Goal: Task Accomplishment & Management: Complete application form

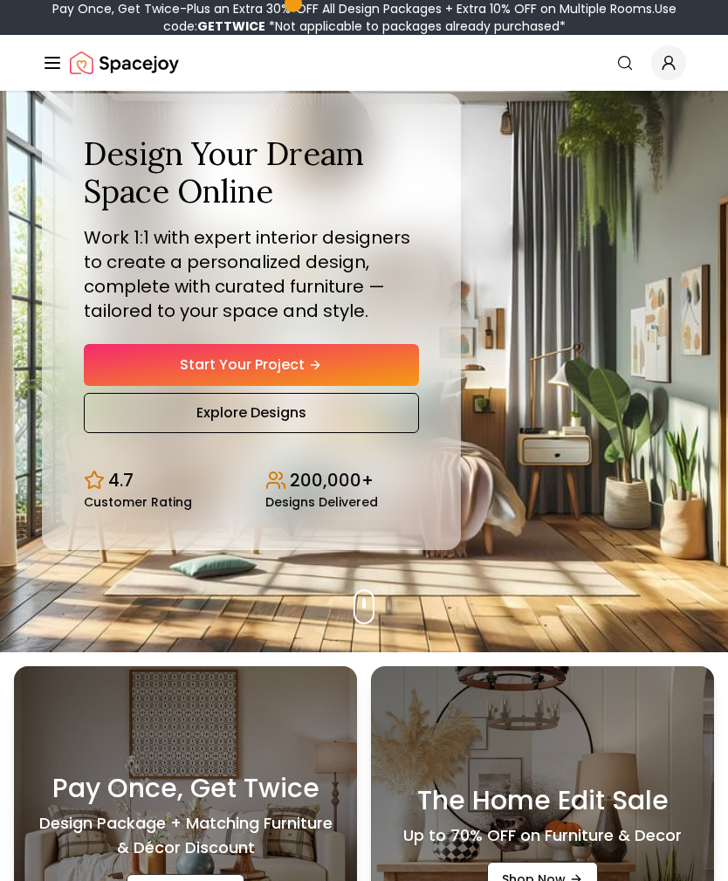
scroll to position [98, 0]
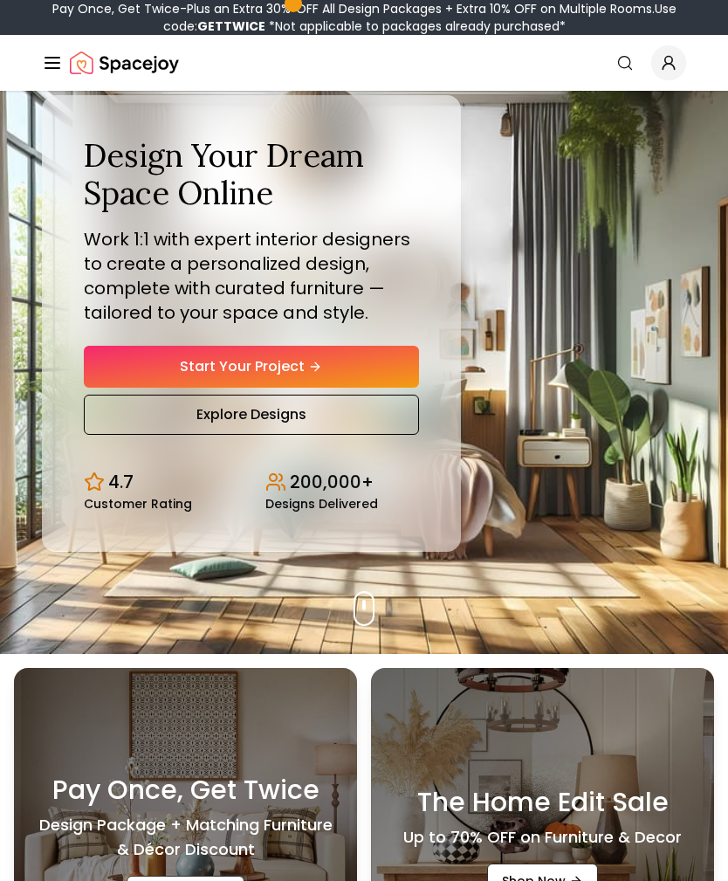
click at [120, 371] on link "Start Your Project" at bounding box center [251, 367] width 335 height 42
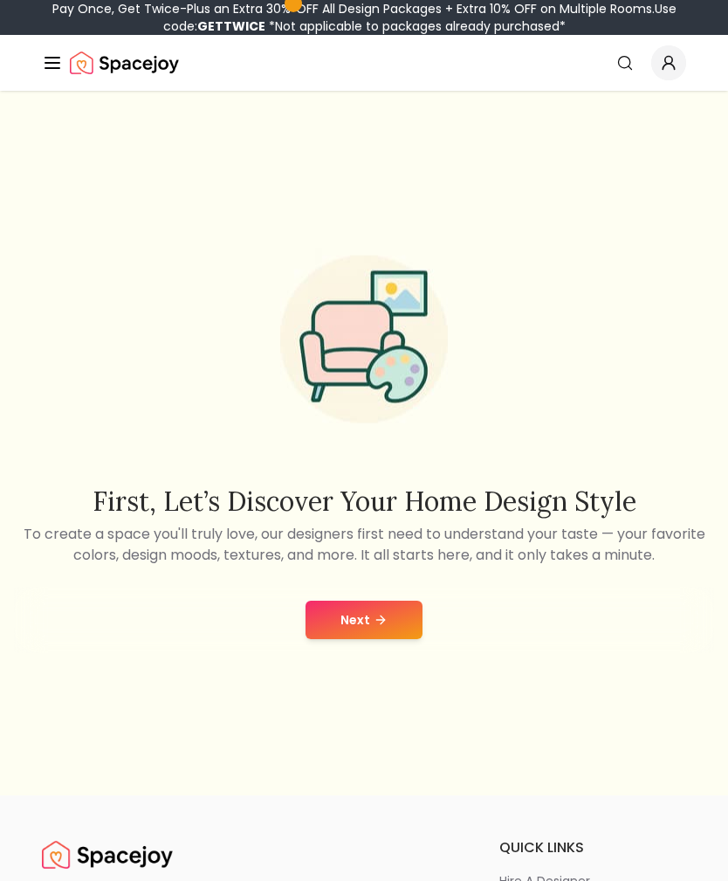
click at [319, 635] on button "Next" at bounding box center [363, 619] width 117 height 38
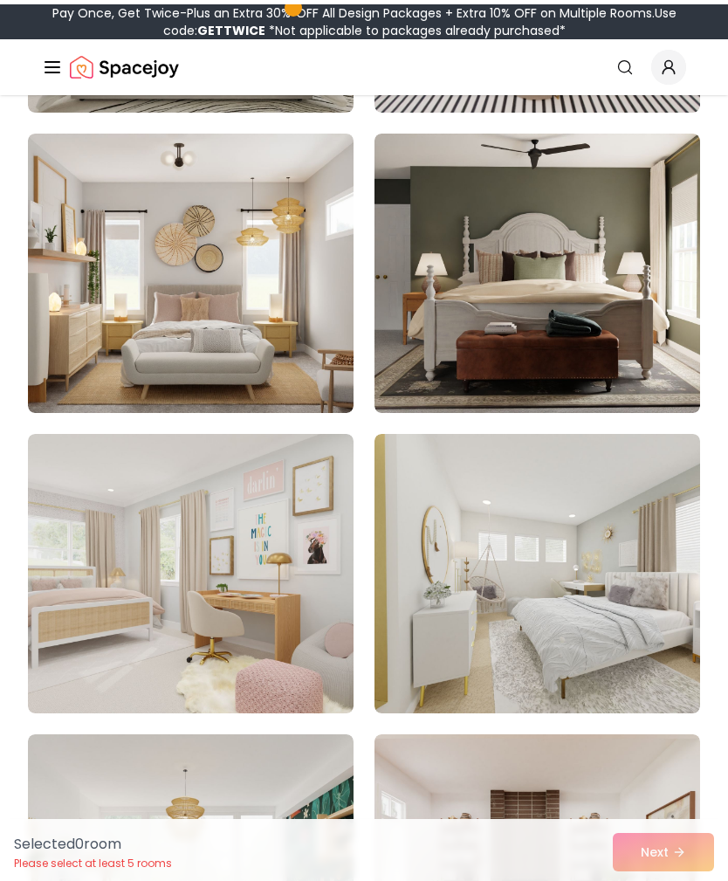
scroll to position [7393, 0]
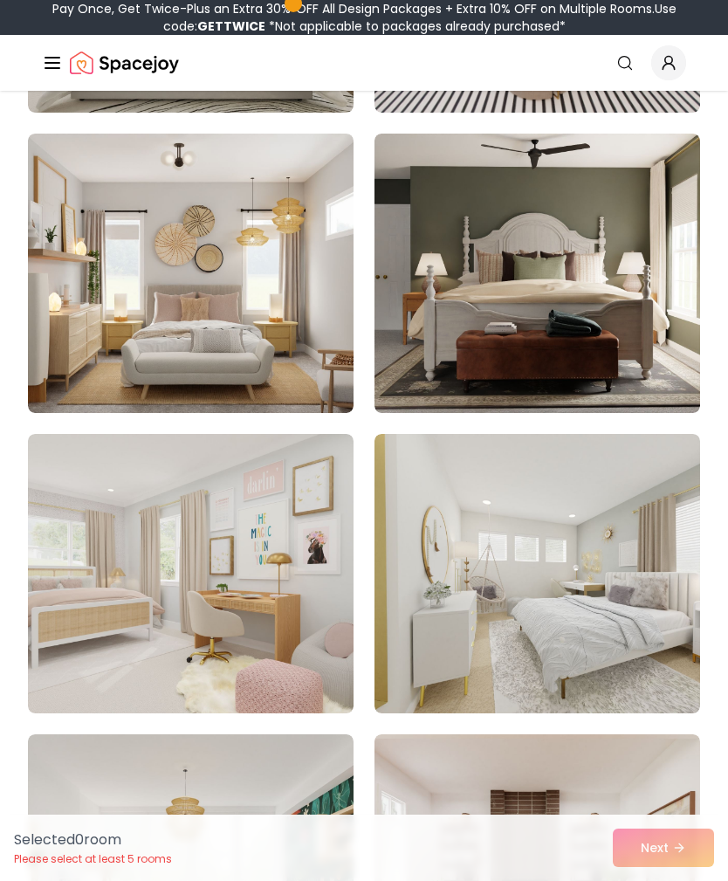
click at [294, 559] on img at bounding box center [191, 573] width 326 height 279
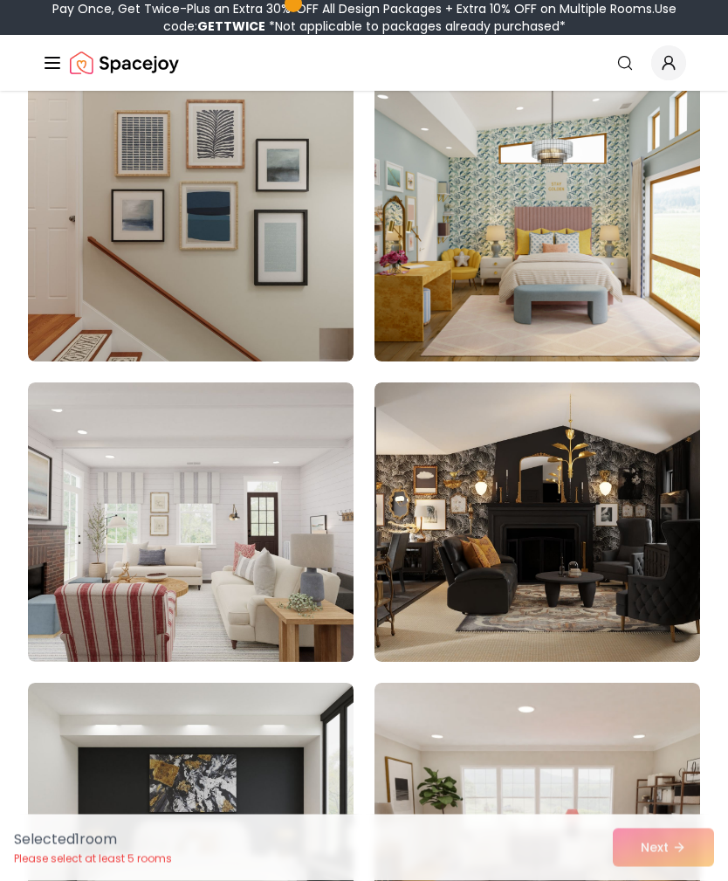
scroll to position [6519, 0]
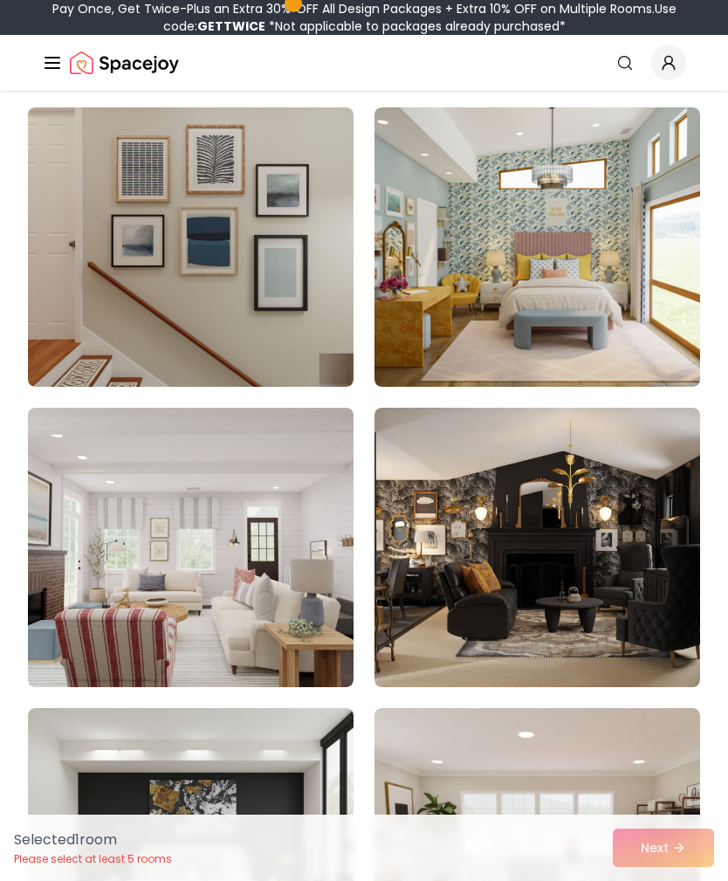
click at [517, 510] on img at bounding box center [537, 547] width 326 height 279
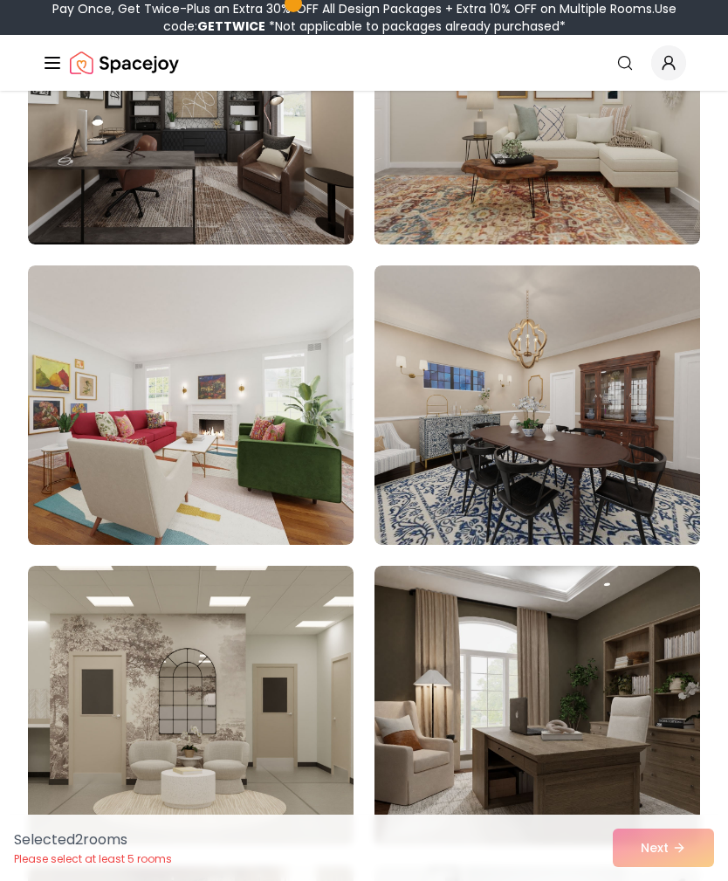
click at [311, 708] on img at bounding box center [191, 705] width 326 height 279
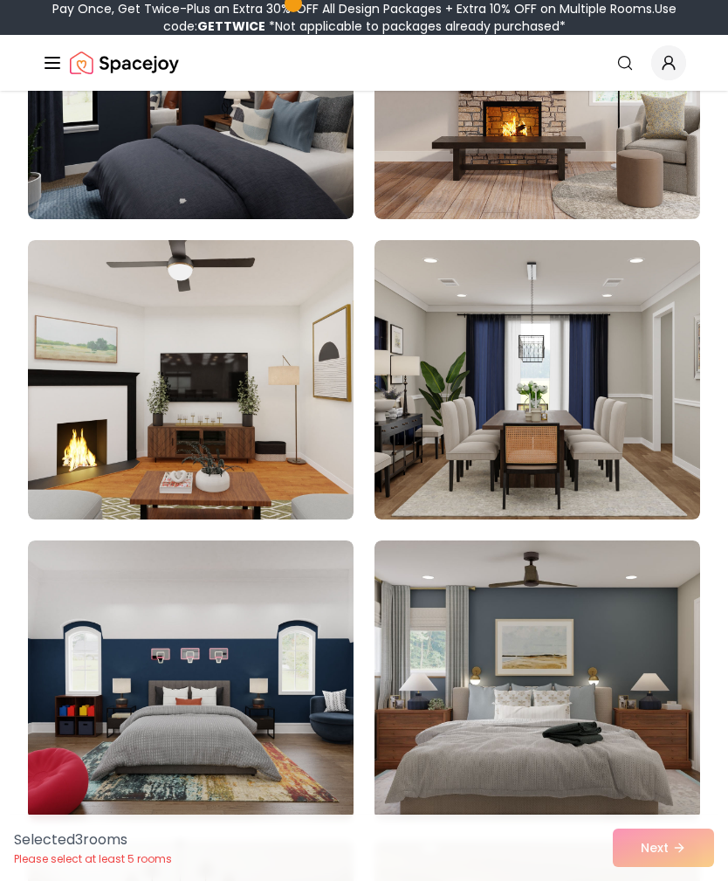
scroll to position [12992, 0]
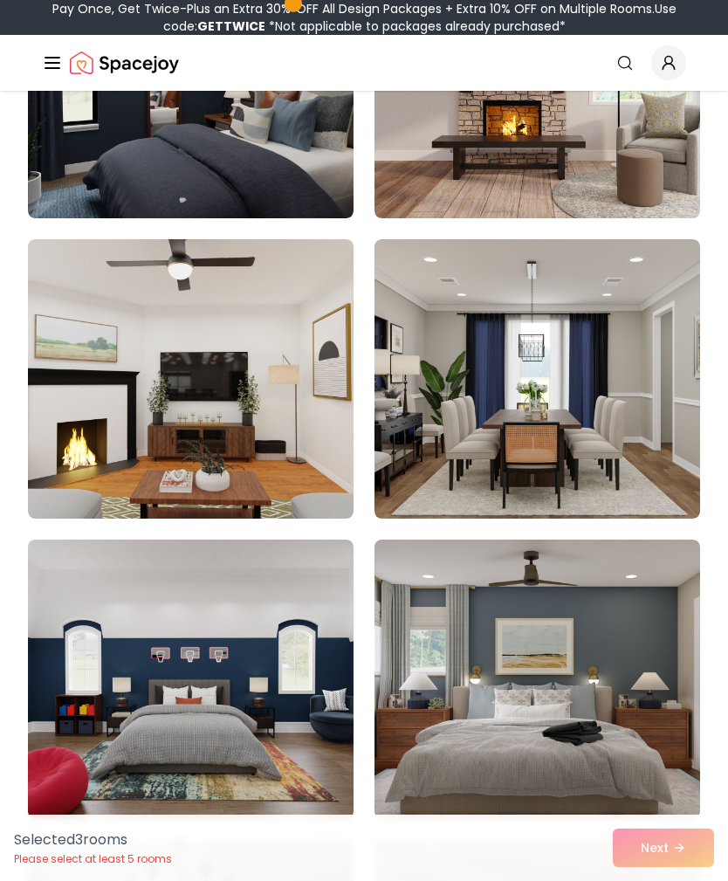
click at [628, 395] on img at bounding box center [537, 378] width 326 height 279
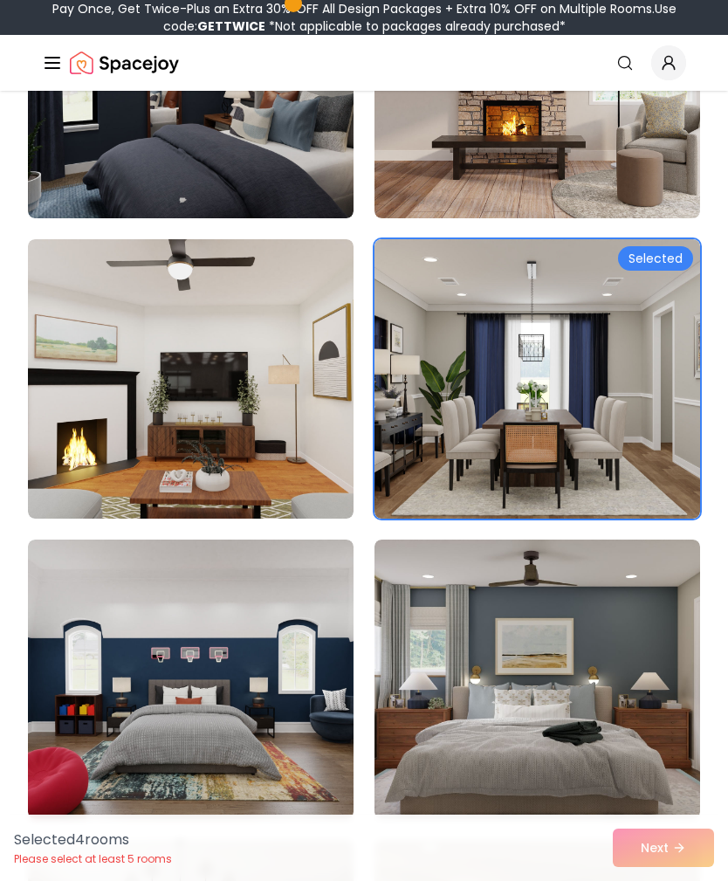
click at [625, 438] on img at bounding box center [537, 378] width 326 height 279
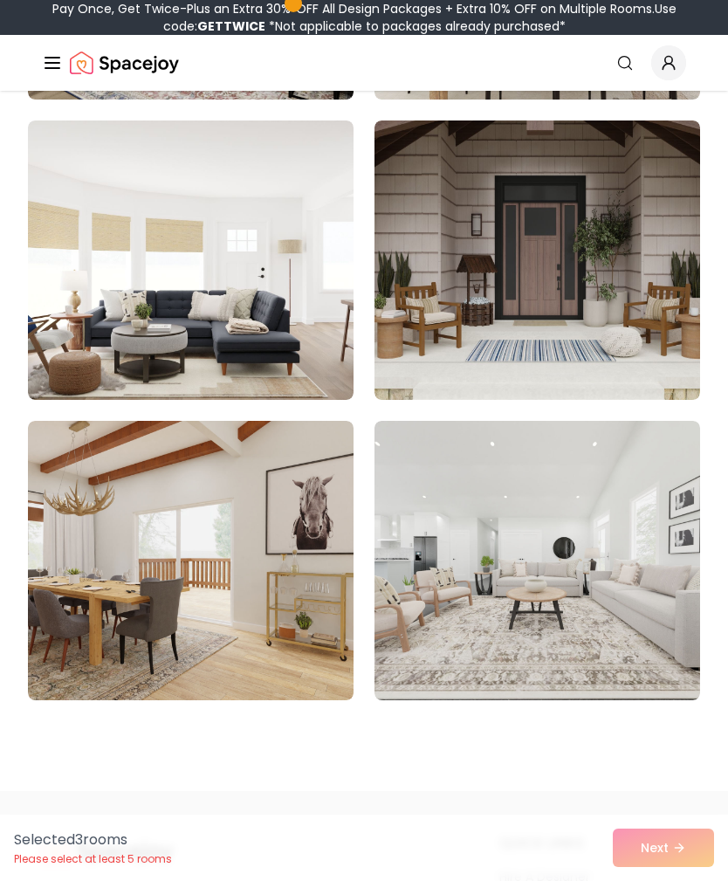
scroll to position [14605, 0]
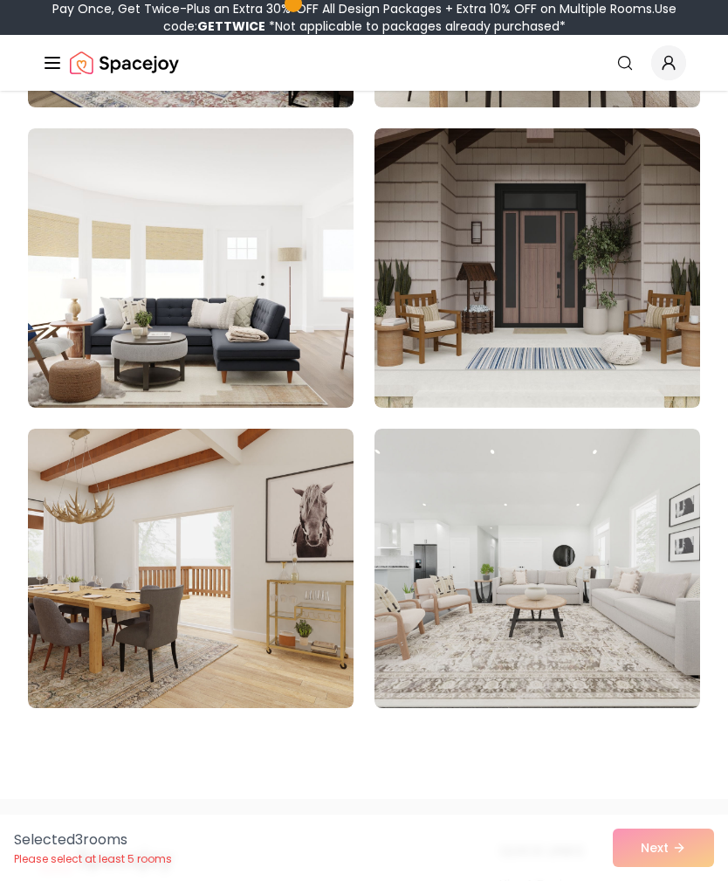
click at [608, 460] on img at bounding box center [537, 568] width 326 height 279
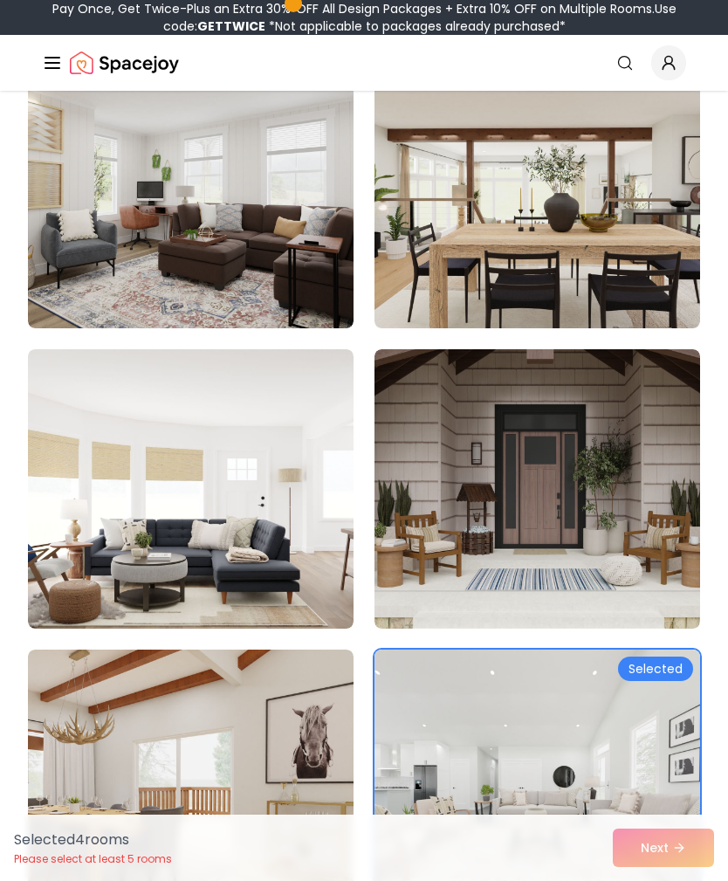
scroll to position [14363, 0]
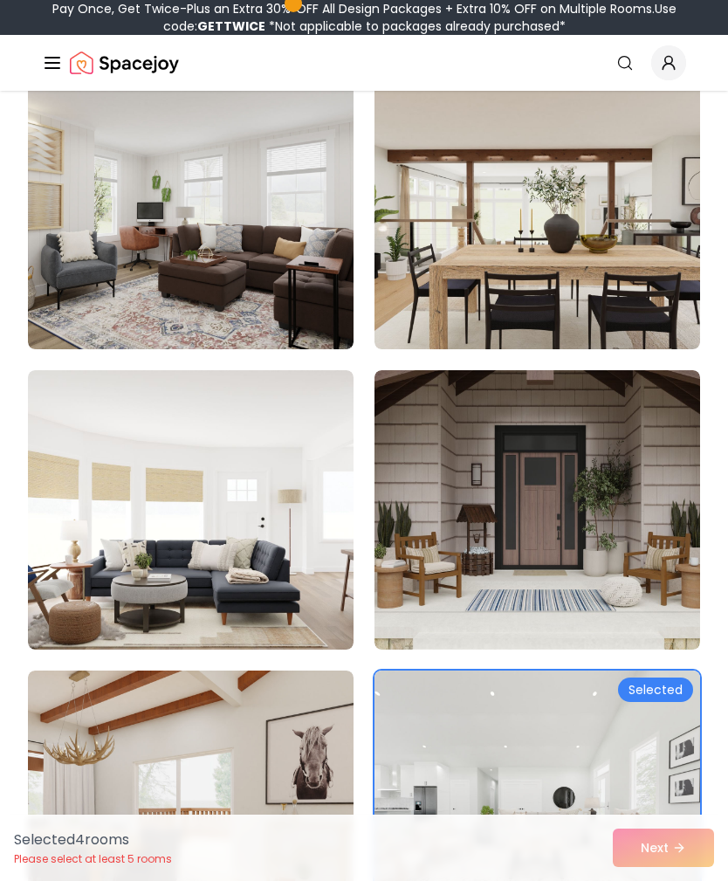
click at [648, 296] on img at bounding box center [537, 209] width 326 height 279
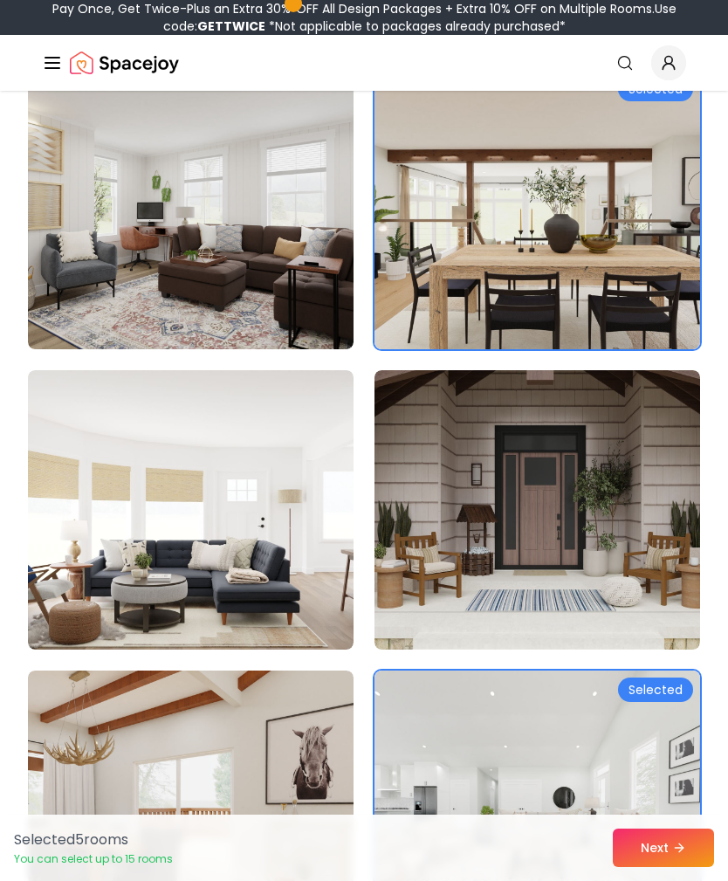
click at [680, 854] on icon at bounding box center [679, 848] width 14 height 14
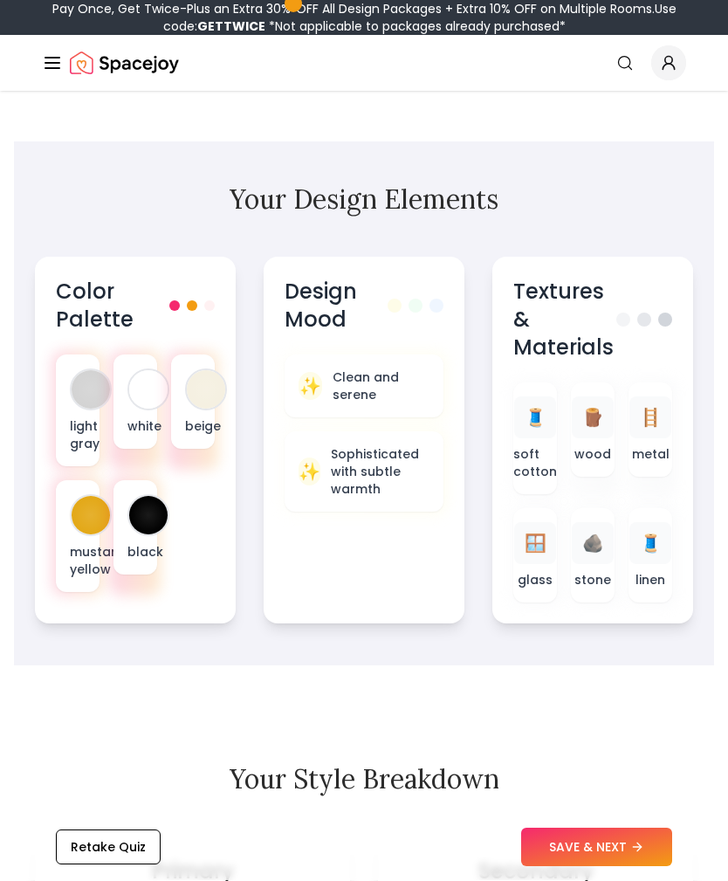
scroll to position [815, 0]
click at [195, 482] on div "light gray white beige mustard yellow black" at bounding box center [135, 472] width 159 height 237
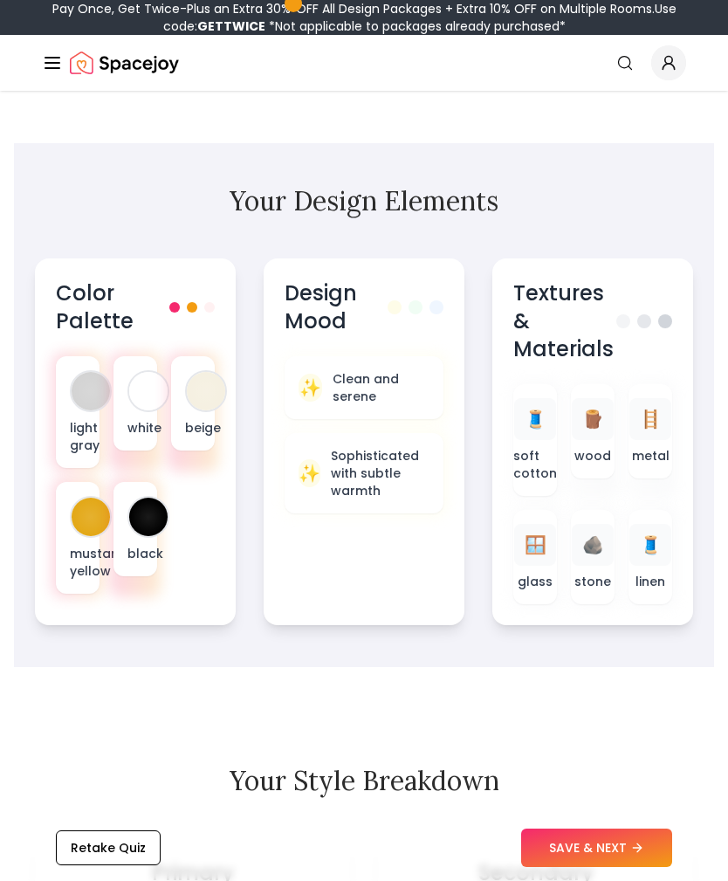
click at [212, 408] on div at bounding box center [206, 391] width 38 height 38
click at [143, 425] on p "white" at bounding box center [135, 427] width 16 height 17
click at [193, 433] on p "beige" at bounding box center [193, 427] width 16 height 17
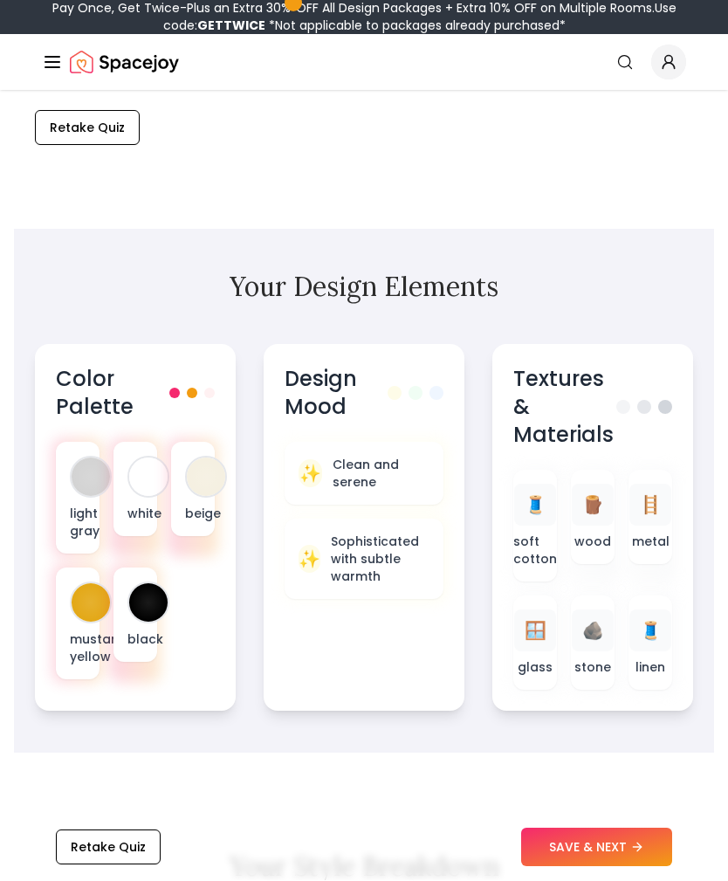
scroll to position [728, 0]
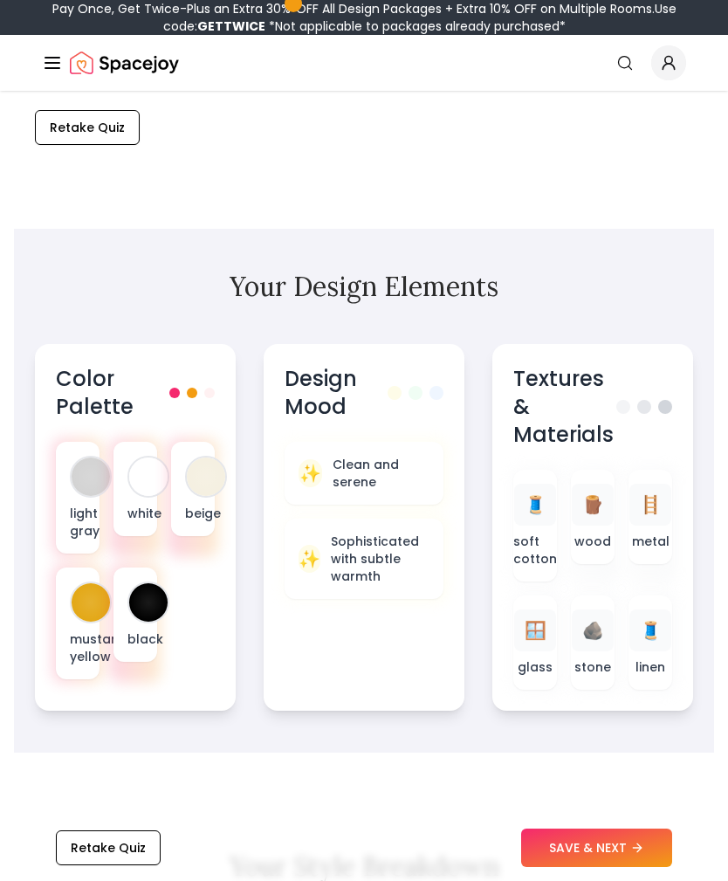
click at [398, 481] on p "Clean and serene" at bounding box center [381, 473] width 97 height 35
click at [539, 656] on div "🪟 glass" at bounding box center [535, 642] width 16 height 66
click at [598, 620] on div "🪨" at bounding box center [593, 630] width 42 height 42
click at [662, 647] on div "🧵" at bounding box center [650, 630] width 42 height 42
click at [662, 619] on div "🧵" at bounding box center [650, 630] width 42 height 42
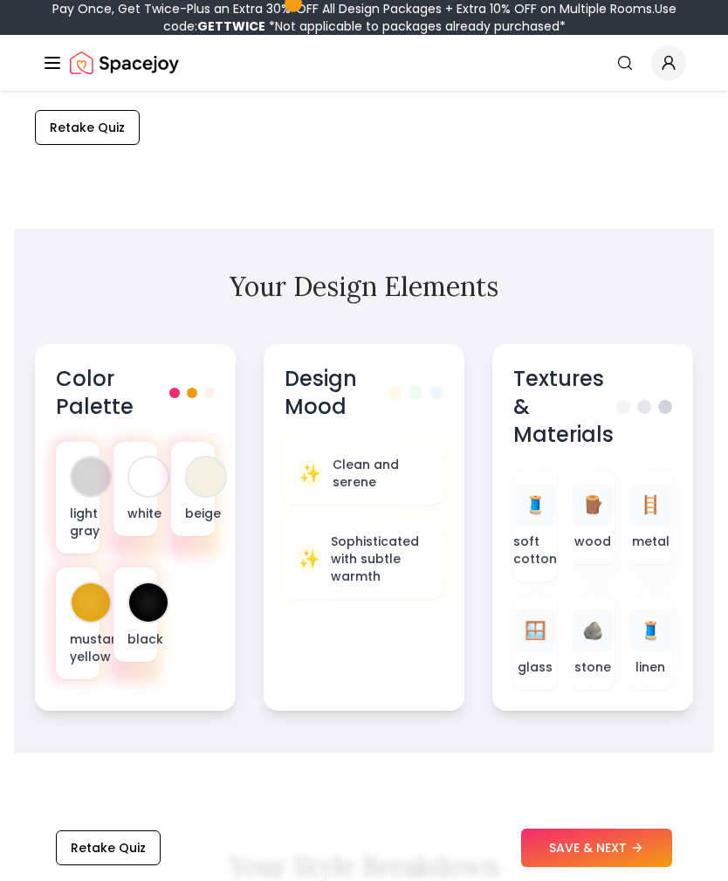
click at [655, 610] on div "🧵 linen" at bounding box center [650, 642] width 44 height 94
click at [596, 521] on div "🪵" at bounding box center [593, 505] width 42 height 42
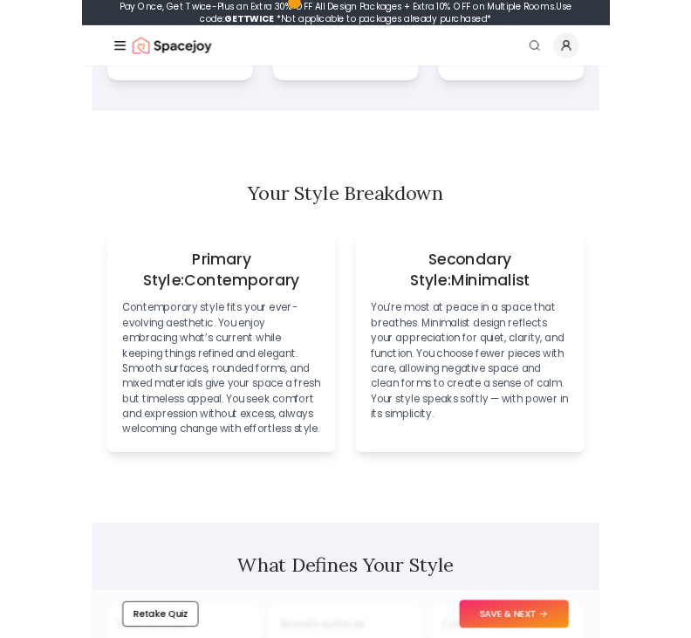
scroll to position [1449, 0]
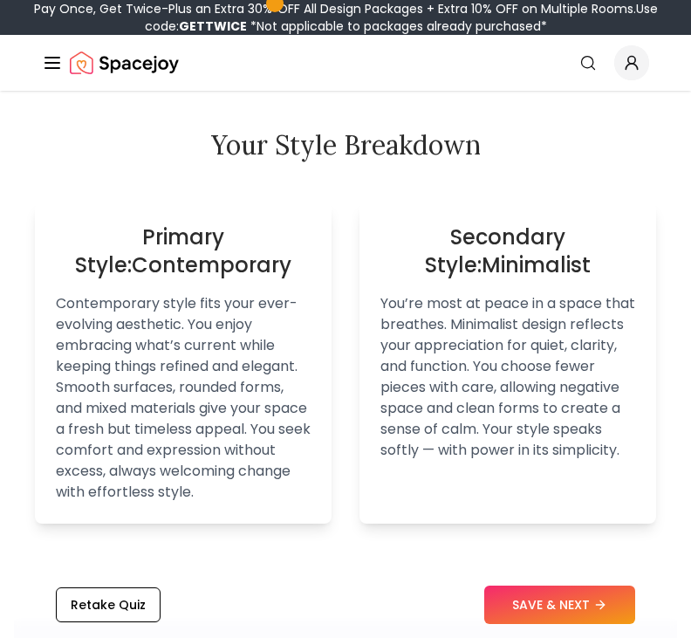
click at [135, 471] on p "Contemporary style fits your ever-evolving aesthetic. You enjoy embracing what’…" at bounding box center [183, 397] width 255 height 209
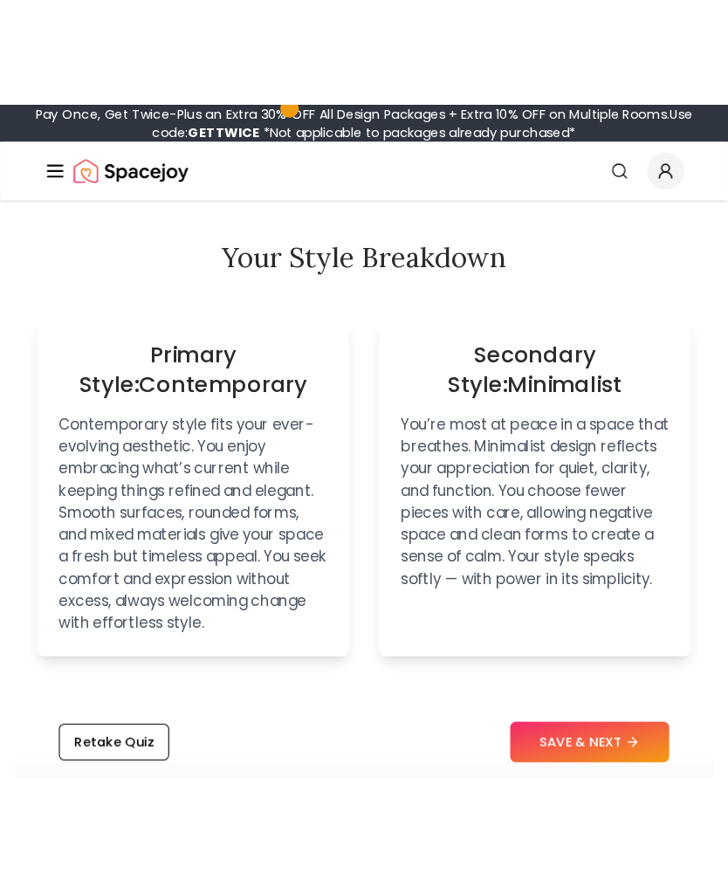
scroll to position [1328, 0]
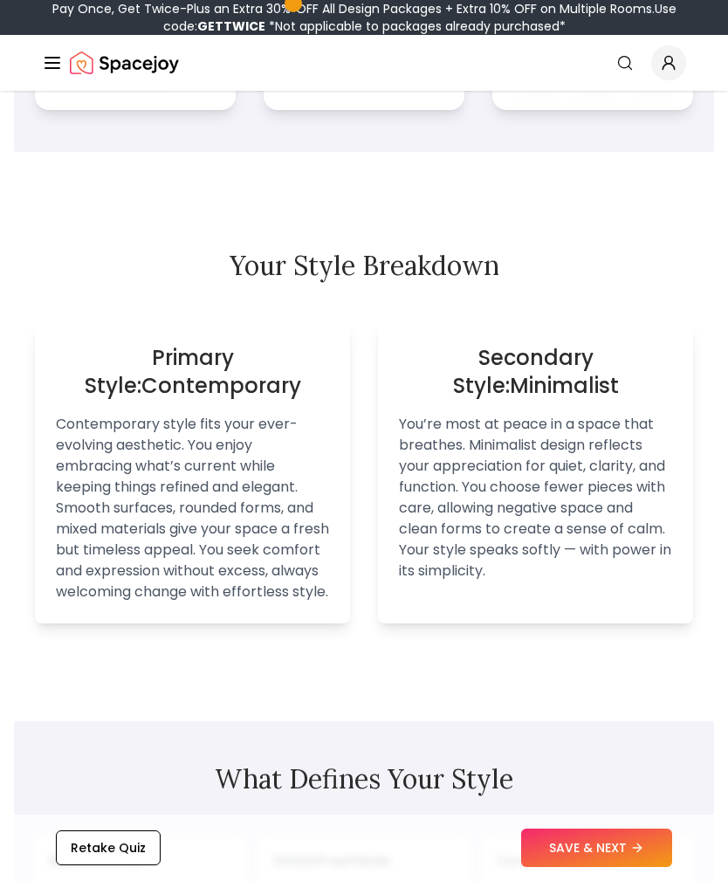
click at [219, 477] on p "Contemporary style fits your ever-evolving aesthetic. You enjoy embracing what’…" at bounding box center [192, 508] width 273 height 189
click at [264, 623] on div "Primary Style: Contemporary Contemporary style fits your ever-evolving aestheti…" at bounding box center [192, 473] width 315 height 300
click at [445, 568] on p "You’re most at peace in a space that breathes. Minimalist design reflects your …" at bounding box center [535, 498] width 273 height 168
click at [305, 597] on p "Contemporary style fits your ever-evolving aesthetic. You enjoy embracing what’…" at bounding box center [192, 508] width 273 height 189
click at [321, 602] on p "Contemporary style fits your ever-evolving aesthetic. You enjoy embracing what’…" at bounding box center [192, 508] width 273 height 189
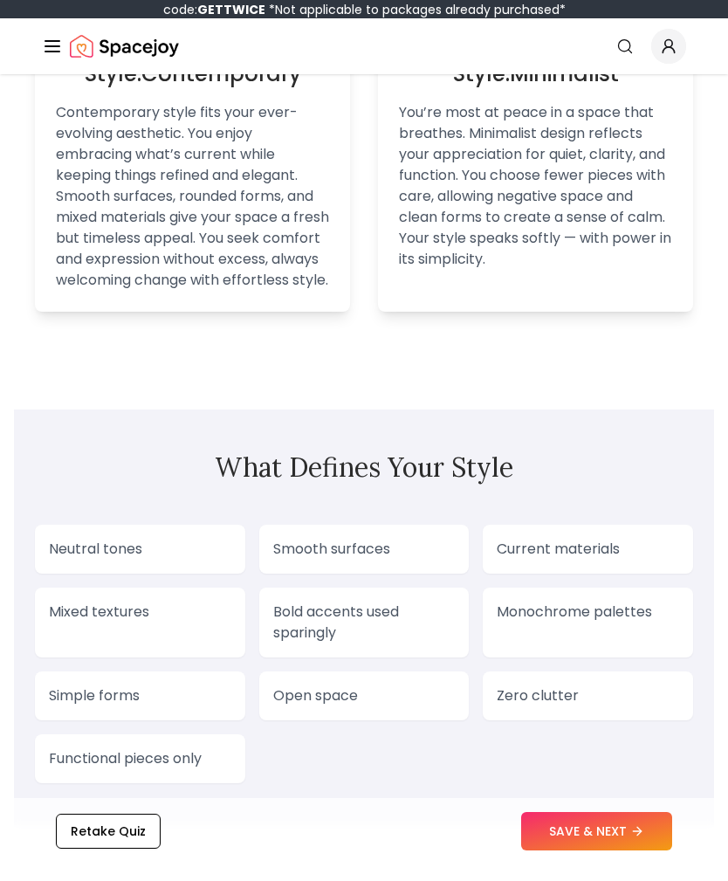
scroll to position [1655, 0]
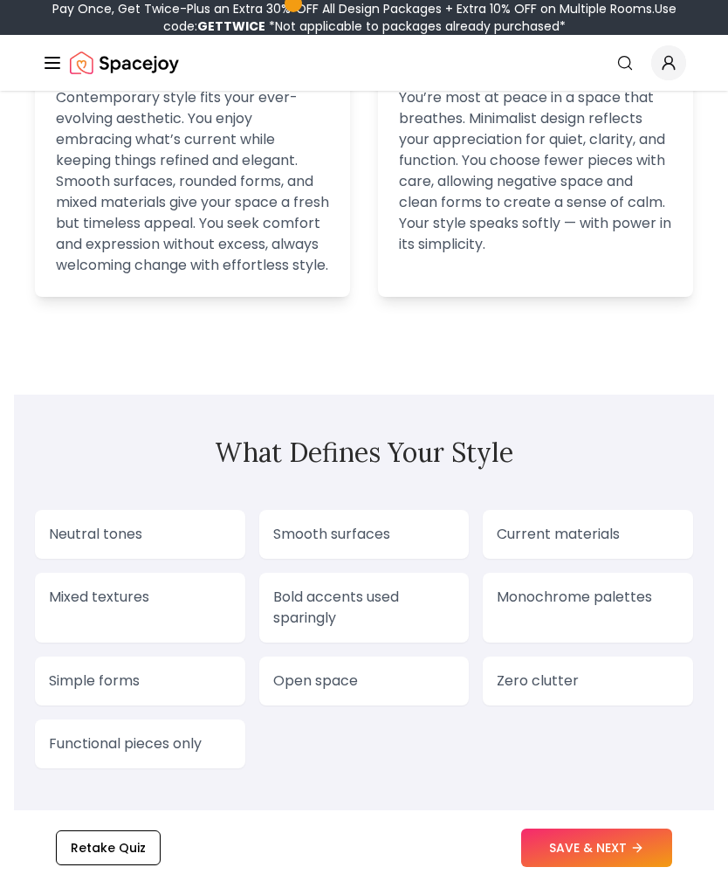
click at [440, 628] on p "Bold accents used sparingly" at bounding box center [364, 608] width 182 height 42
click at [348, 608] on p "Bold accents used sparingly" at bounding box center [364, 608] width 182 height 42
click at [340, 642] on div "Bold accents used sparingly" at bounding box center [364, 608] width 210 height 70
click at [345, 628] on p "Bold accents used sparingly" at bounding box center [364, 608] width 182 height 42
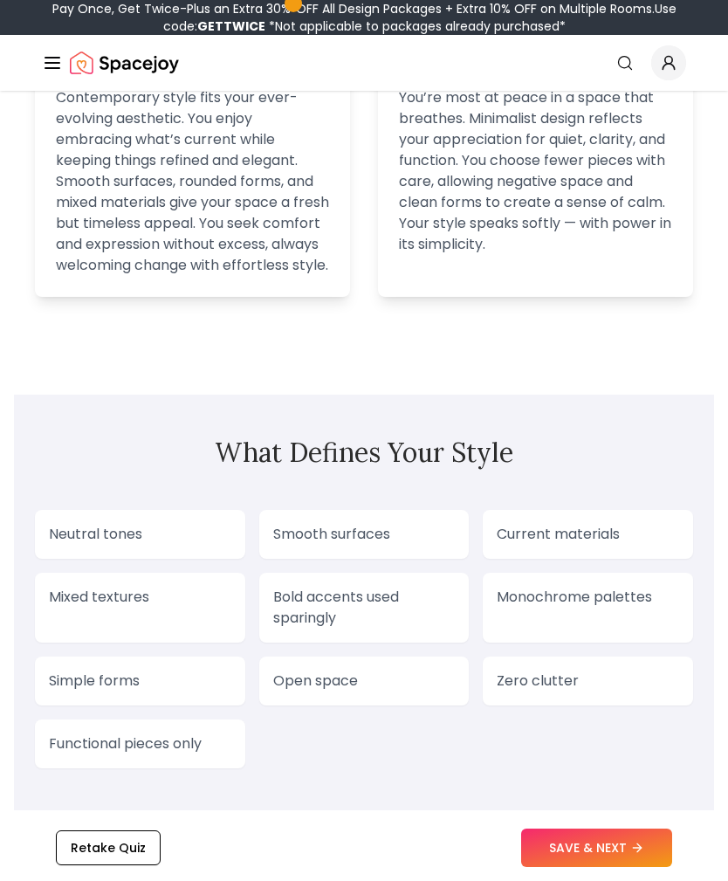
click at [356, 594] on div "Bold accents used sparingly" at bounding box center [364, 608] width 210 height 70
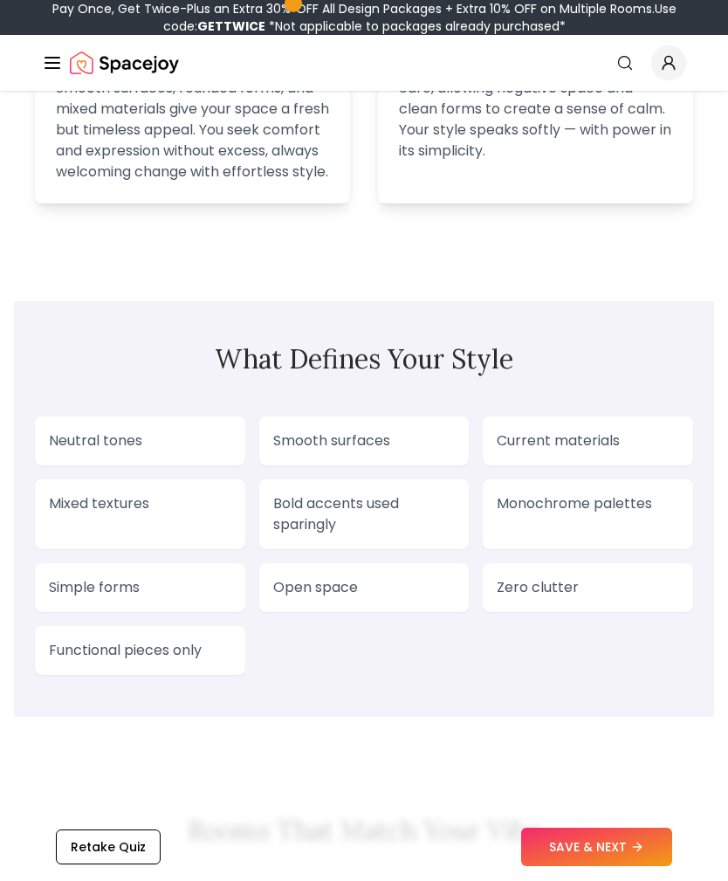
scroll to position [1791, 0]
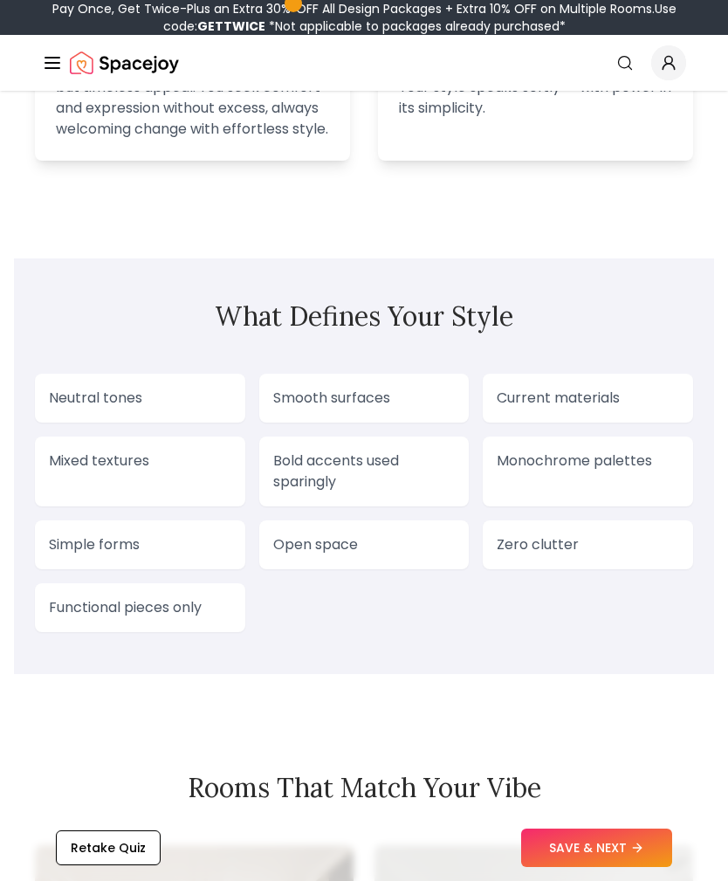
click at [397, 492] on p "Bold accents used sparingly" at bounding box center [364, 471] width 182 height 42
click at [367, 492] on p "Bold accents used sparingly" at bounding box center [364, 471] width 182 height 42
click at [363, 506] on div "Bold accents used sparingly" at bounding box center [364, 471] width 210 height 70
click at [373, 447] on div "Neutral tones Smooth surfaces Current materials Mixed textures Bold accents use…" at bounding box center [364, 503] width 658 height 258
click at [304, 470] on div "Bold accents used sparingly" at bounding box center [364, 471] width 210 height 70
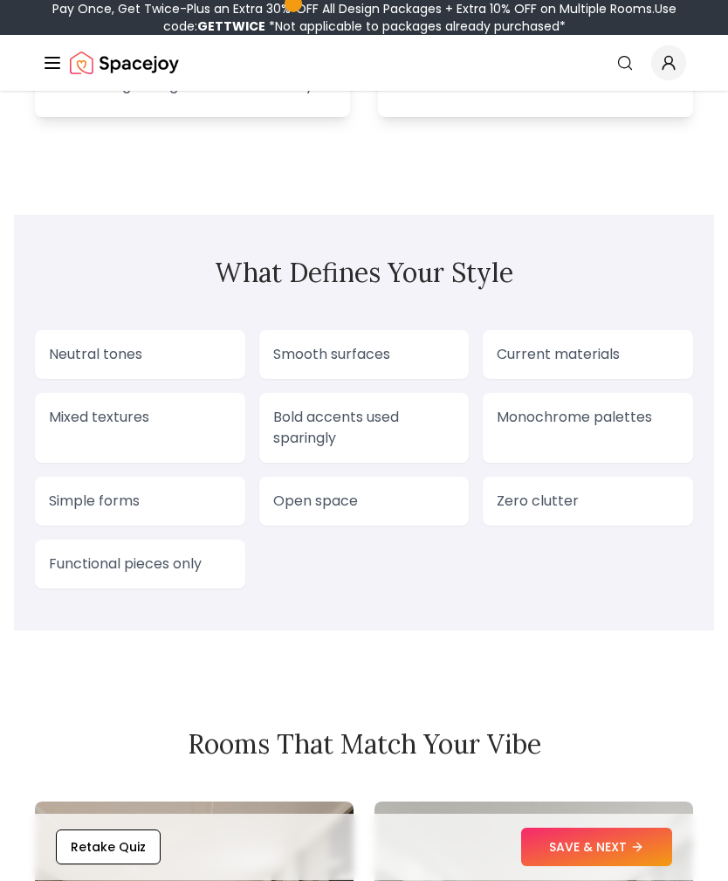
scroll to position [1873, 0]
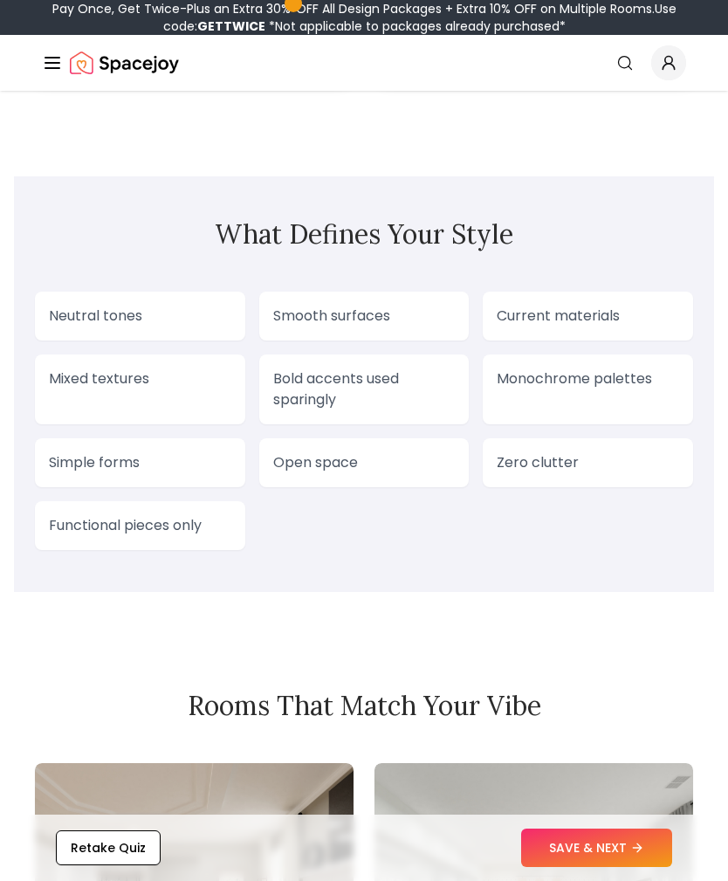
click at [580, 875] on div "Retake Quiz SAVE & NEXT" at bounding box center [364, 847] width 700 height 66
click at [566, 867] on button "SAVE & NEXT" at bounding box center [596, 847] width 151 height 38
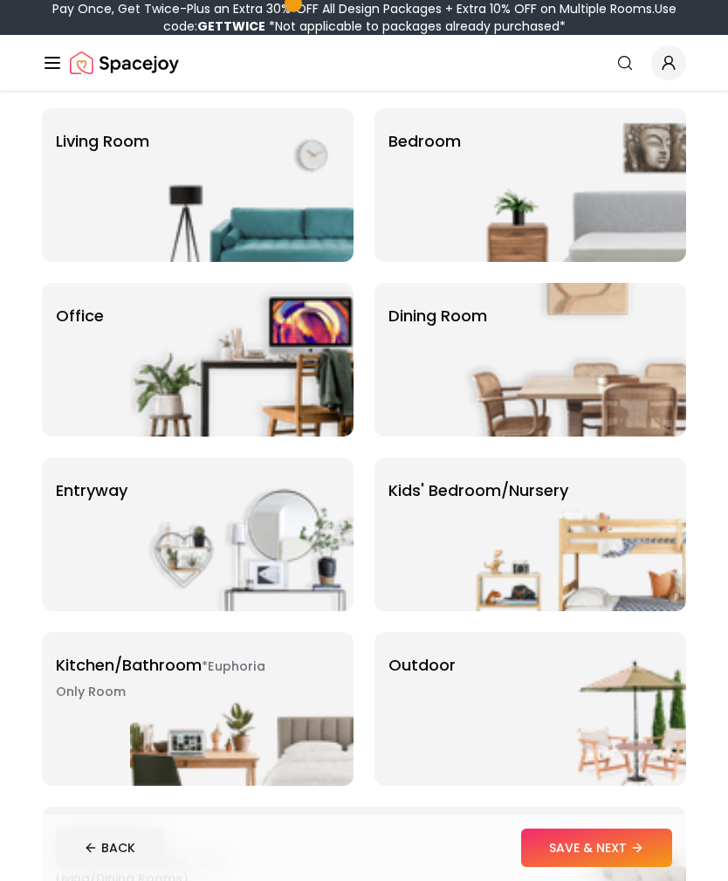
click at [646, 237] on img at bounding box center [574, 185] width 223 height 154
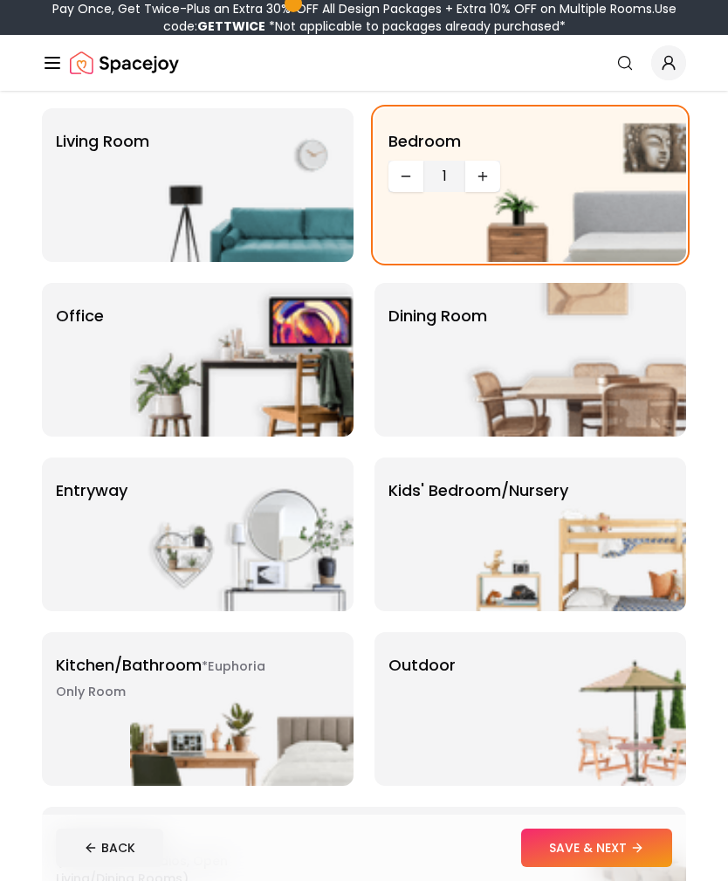
click at [498, 172] on img at bounding box center [574, 185] width 223 height 154
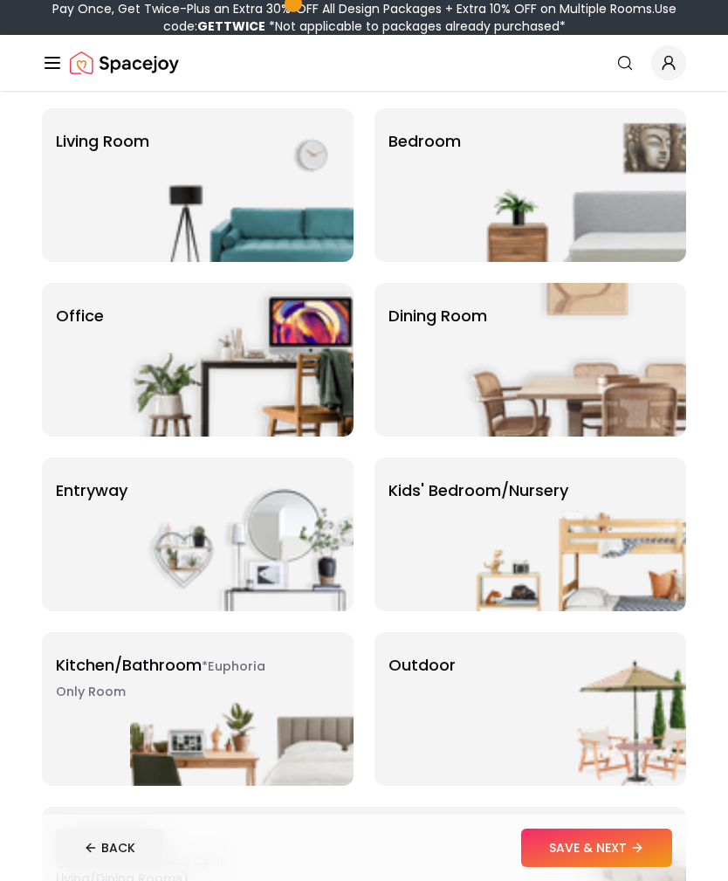
click at [513, 158] on img at bounding box center [574, 185] width 223 height 154
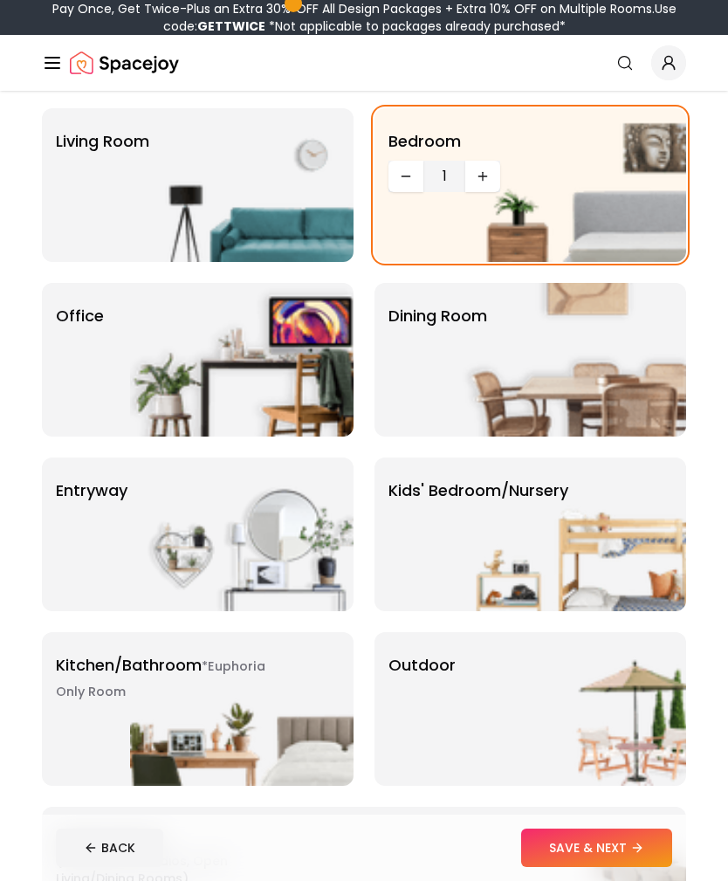
click at [484, 176] on img at bounding box center [574, 185] width 223 height 154
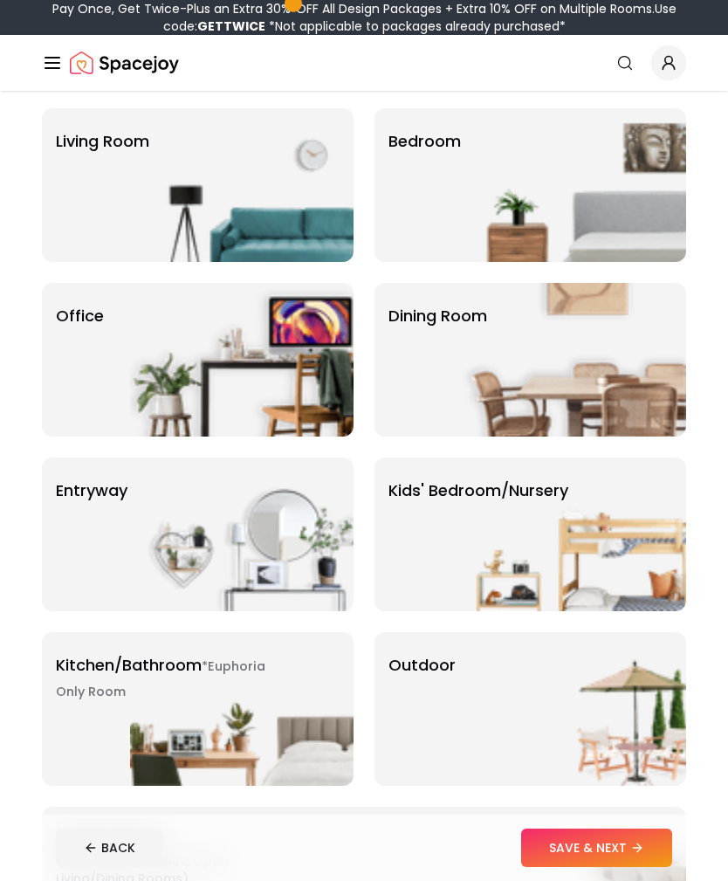
click at [502, 155] on img at bounding box center [574, 185] width 223 height 154
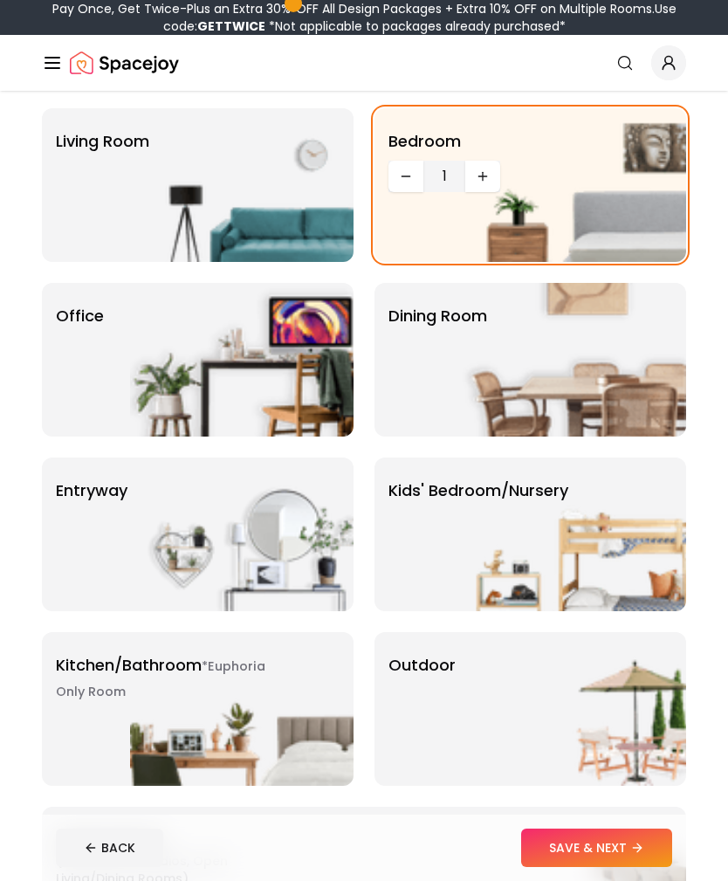
click at [489, 172] on img at bounding box center [574, 185] width 223 height 154
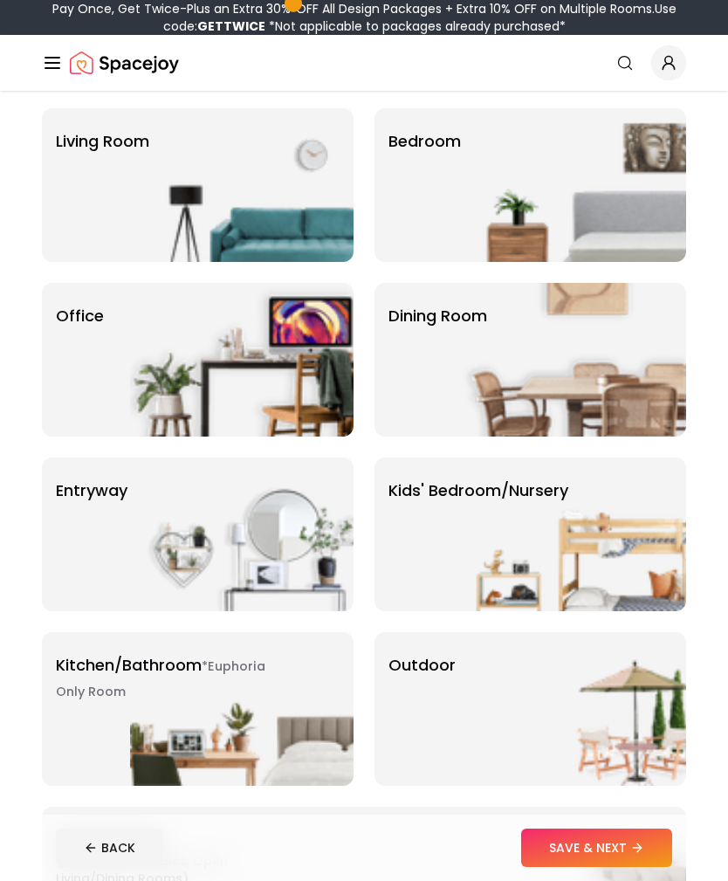
click at [474, 174] on img at bounding box center [574, 185] width 223 height 154
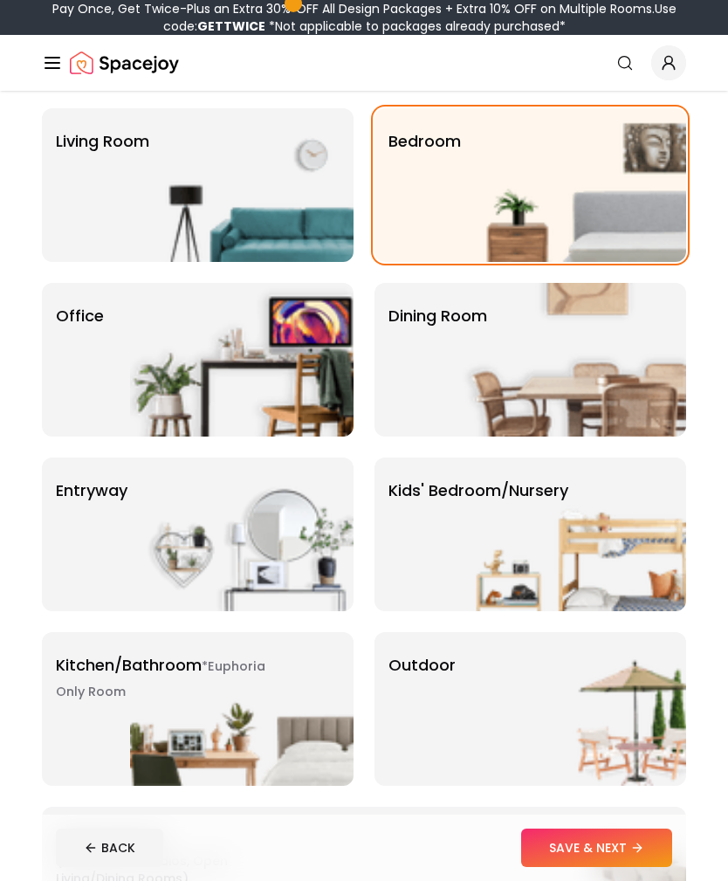
click at [474, 174] on img at bounding box center [574, 185] width 223 height 154
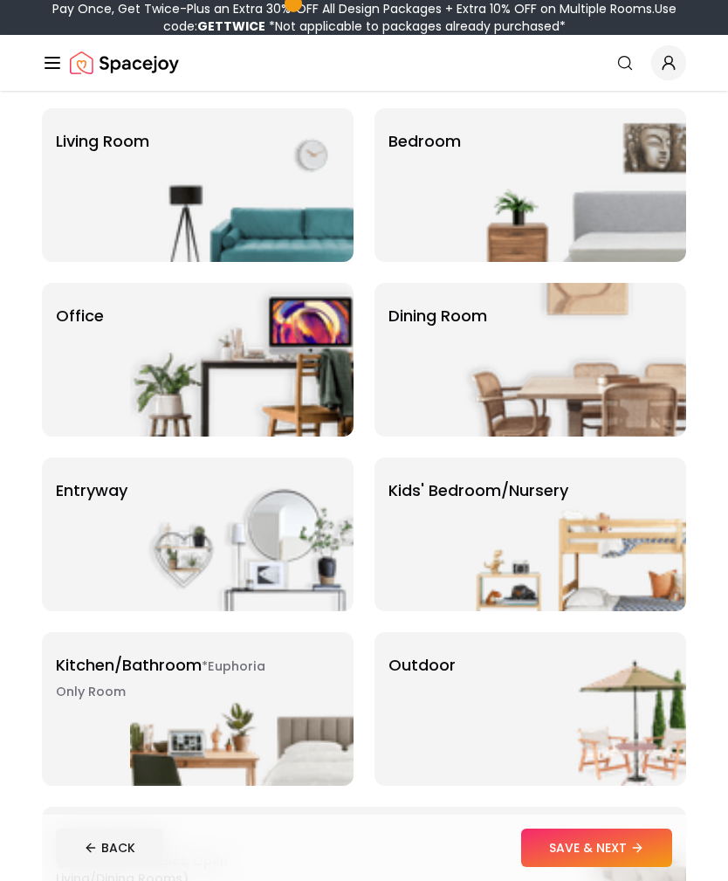
click at [468, 172] on img at bounding box center [574, 185] width 223 height 154
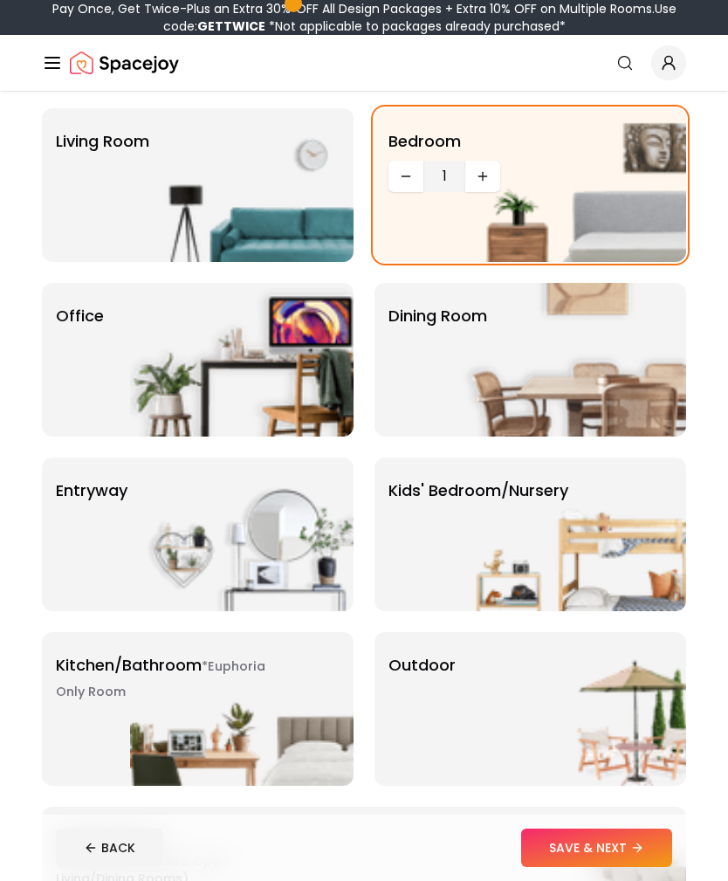
click at [468, 171] on img at bounding box center [574, 185] width 223 height 154
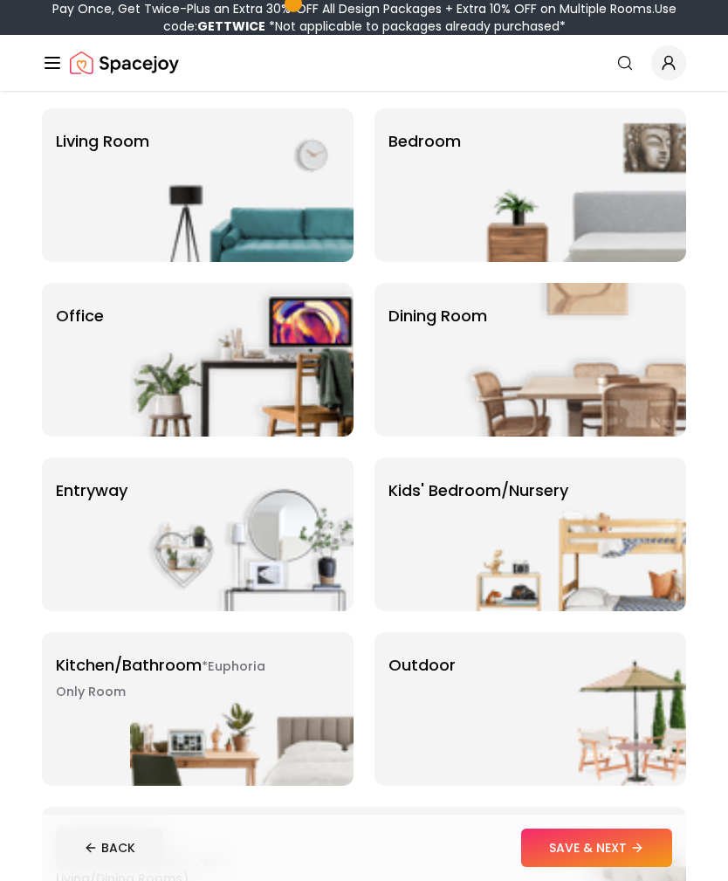
click at [441, 169] on div "Bedroom" at bounding box center [530, 185] width 312 height 154
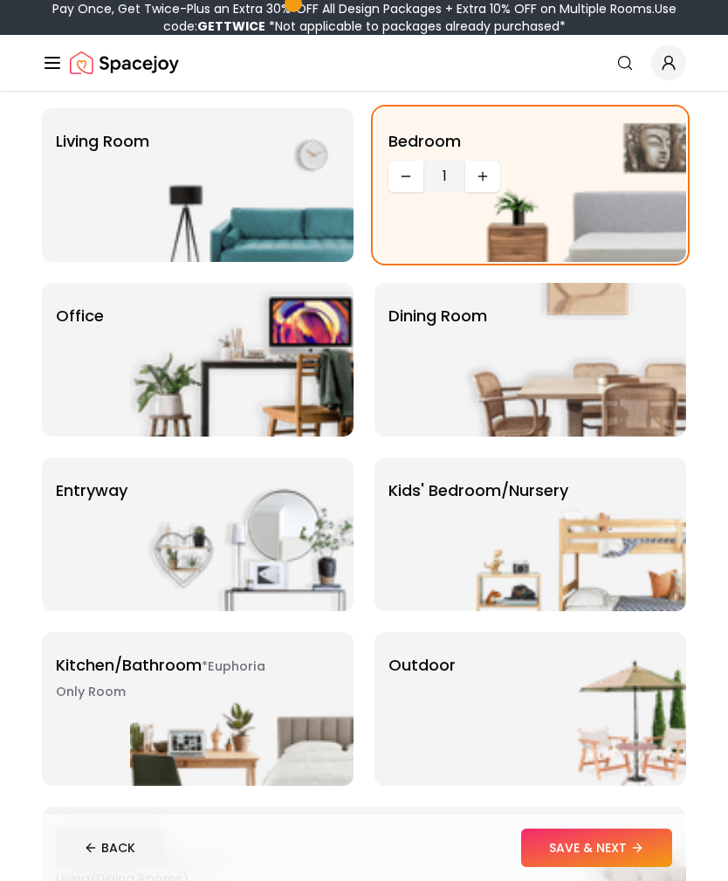
click at [485, 180] on img at bounding box center [574, 185] width 223 height 154
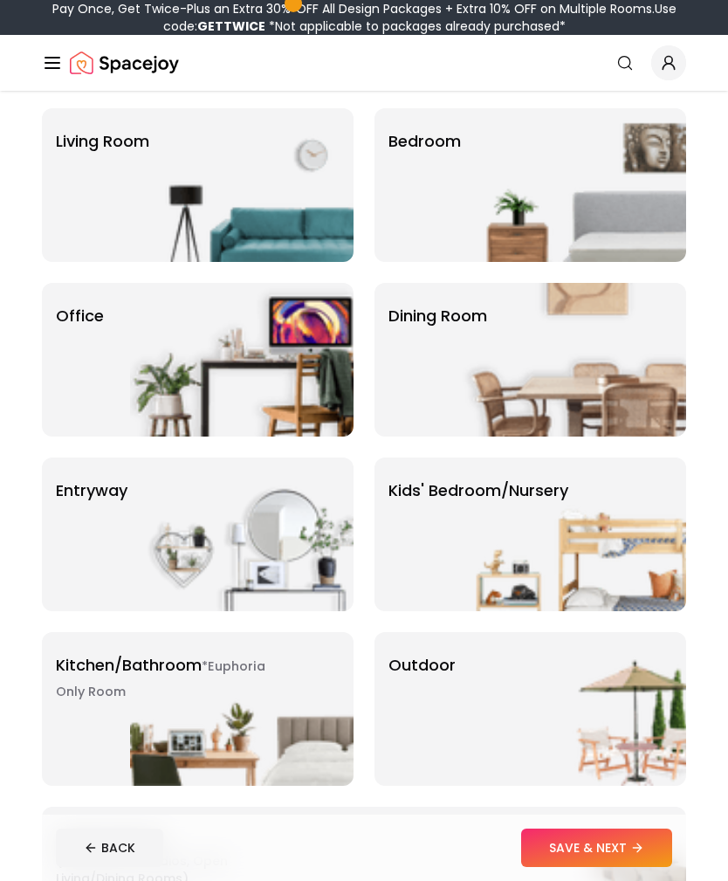
click at [497, 170] on img at bounding box center [574, 185] width 223 height 154
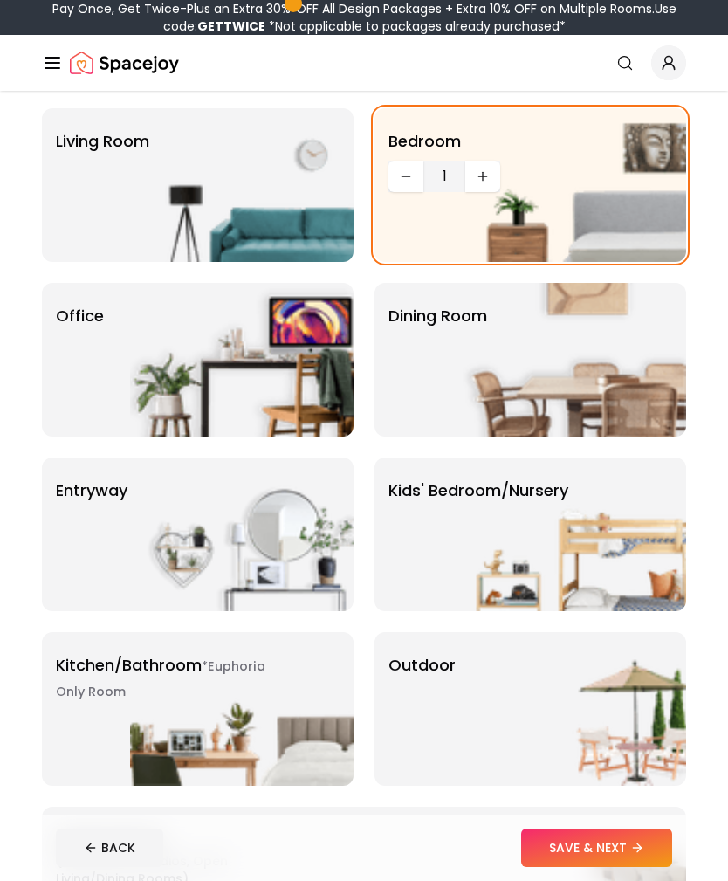
click at [485, 177] on img at bounding box center [574, 185] width 223 height 154
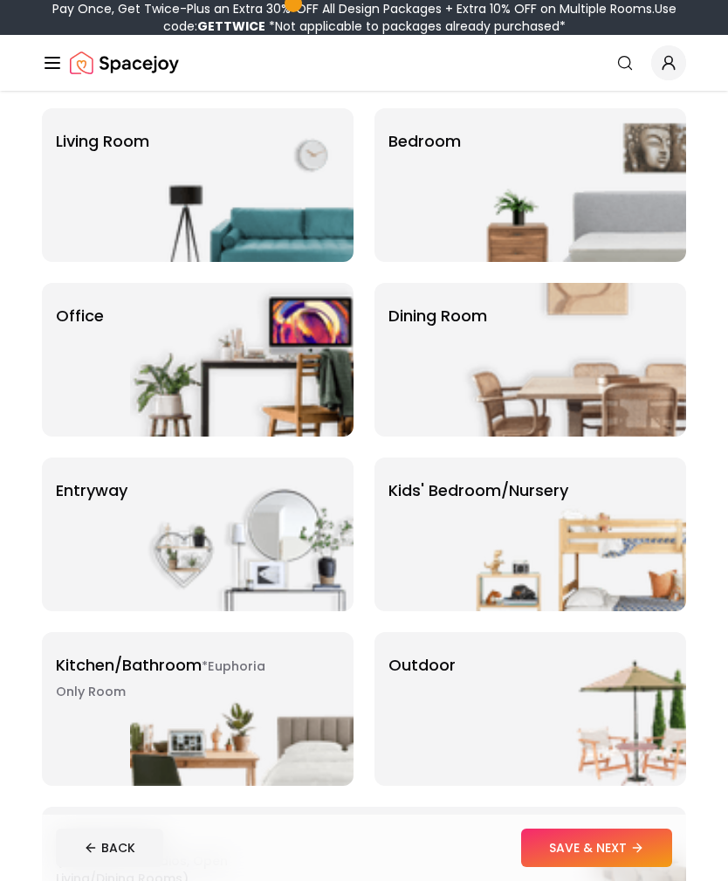
click at [518, 160] on img at bounding box center [574, 185] width 223 height 154
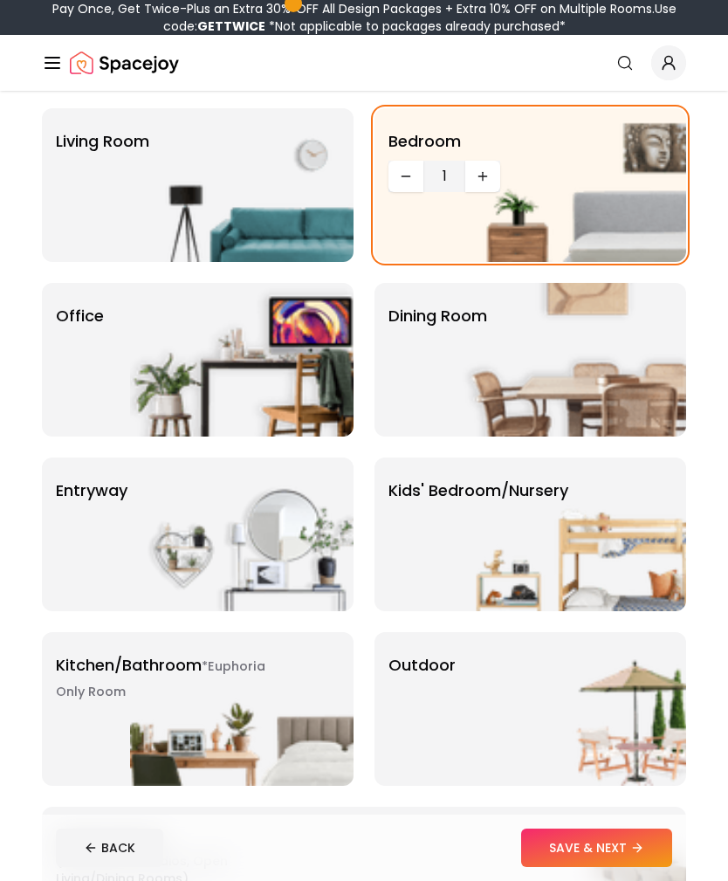
click at [87, 196] on div "Living Room" at bounding box center [198, 185] width 312 height 154
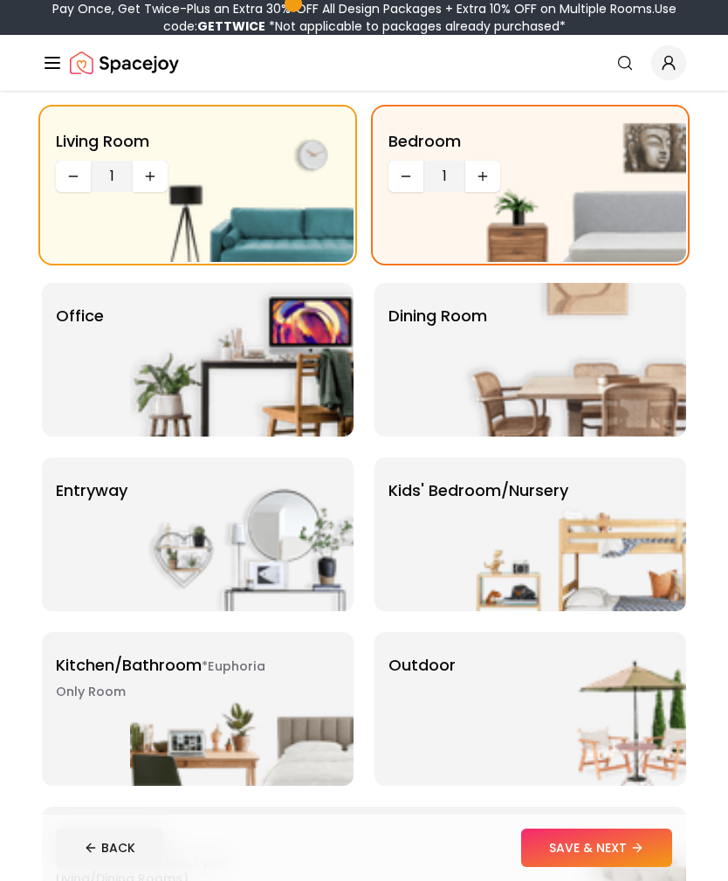
click at [150, 186] on img at bounding box center [241, 185] width 223 height 154
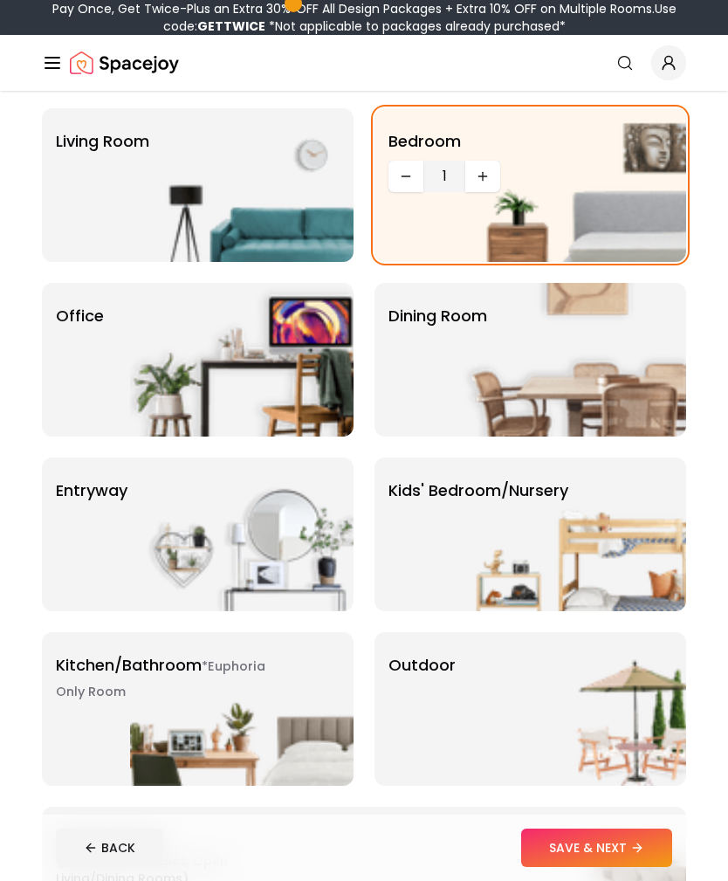
click at [134, 202] on img at bounding box center [241, 185] width 223 height 154
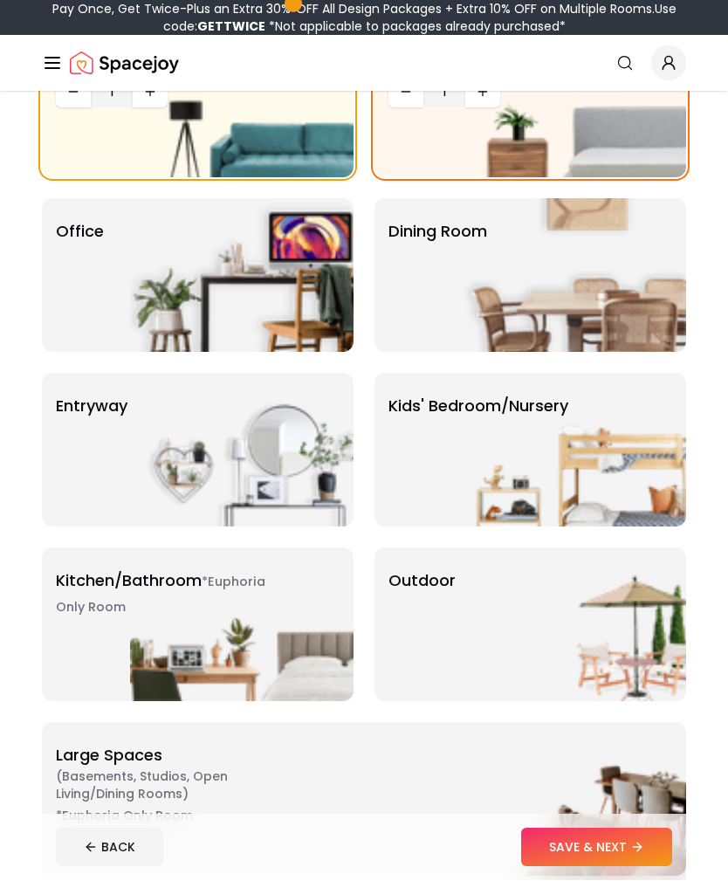
scroll to position [186, 0]
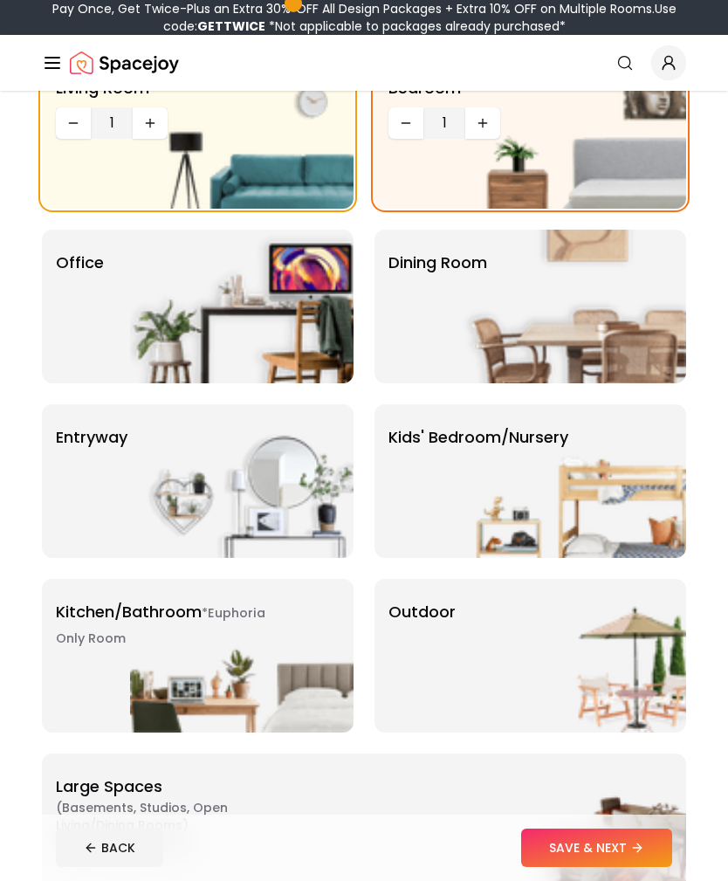
click at [156, 131] on img at bounding box center [241, 132] width 223 height 154
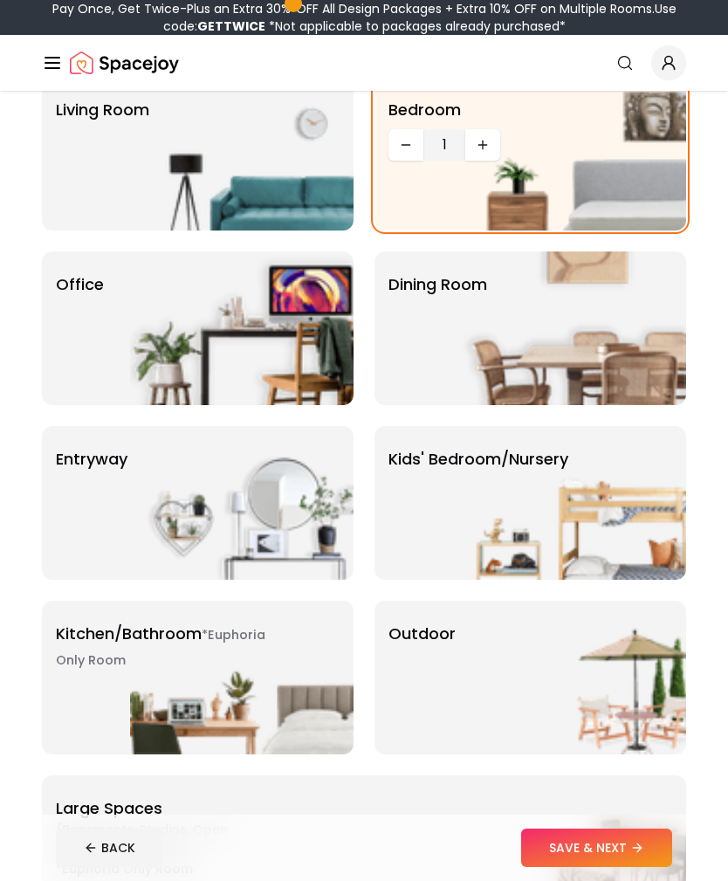
scroll to position [154, 0]
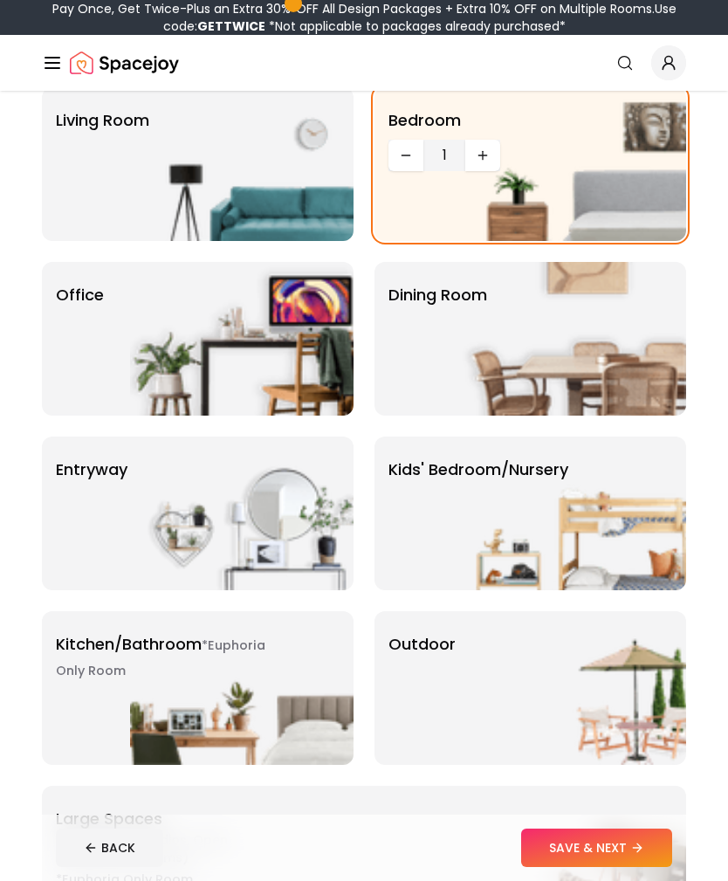
click at [125, 223] on div "Living Room" at bounding box center [198, 164] width 312 height 154
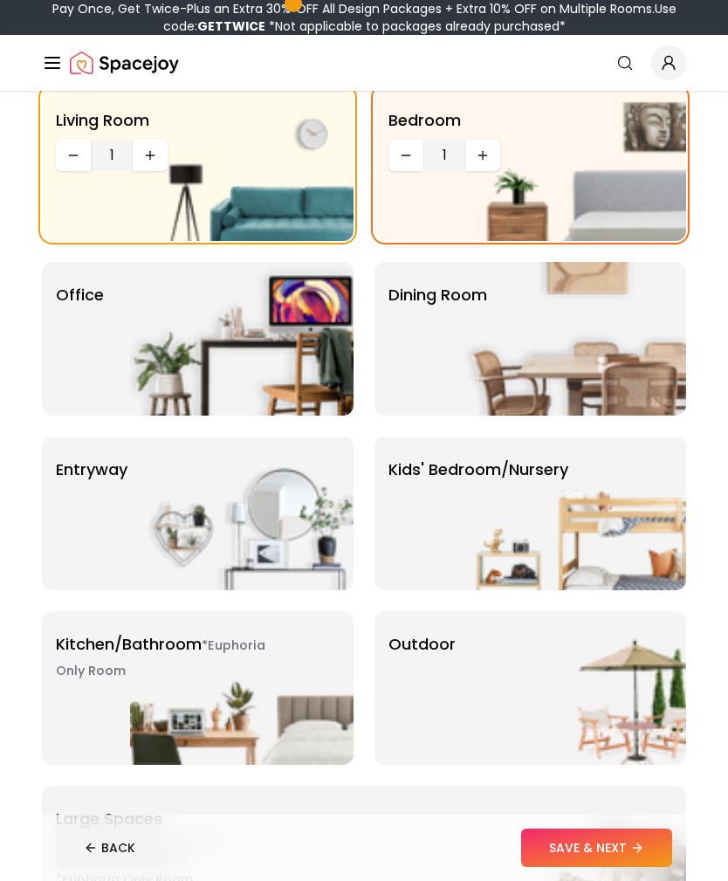
click at [683, 354] on img at bounding box center [574, 339] width 223 height 154
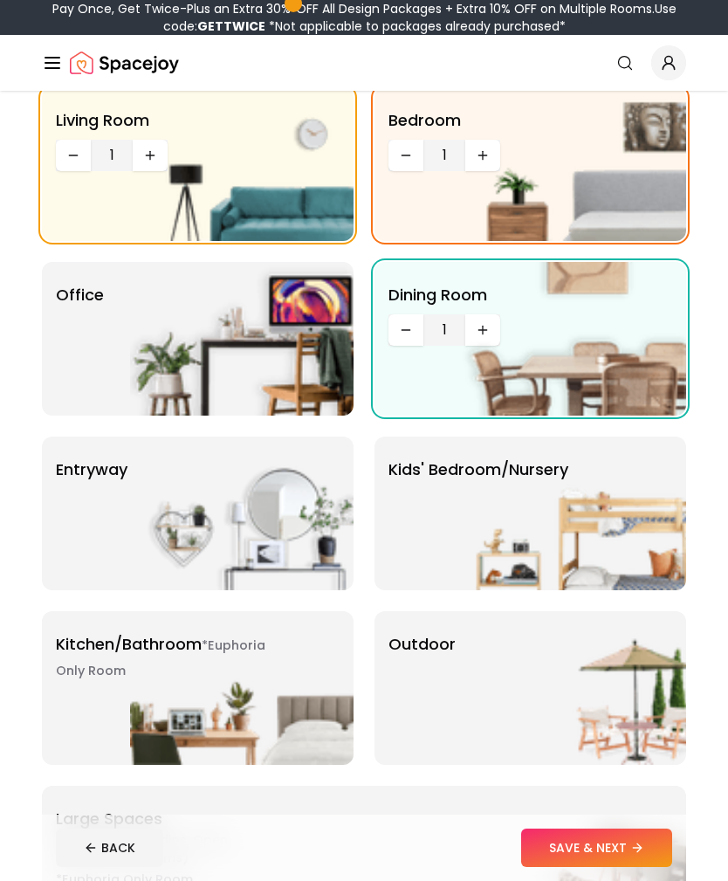
click at [116, 469] on p "entryway" at bounding box center [92, 469] width 72 height 24
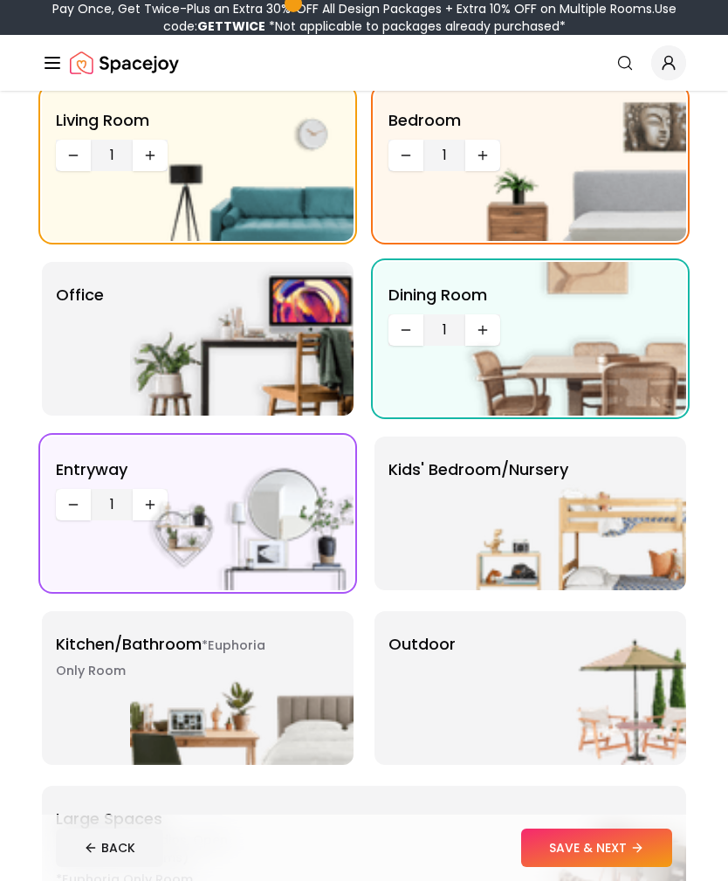
click at [106, 638] on p "Kitchen/Bathroom *Euphoria Only Room" at bounding box center [165, 657] width 218 height 51
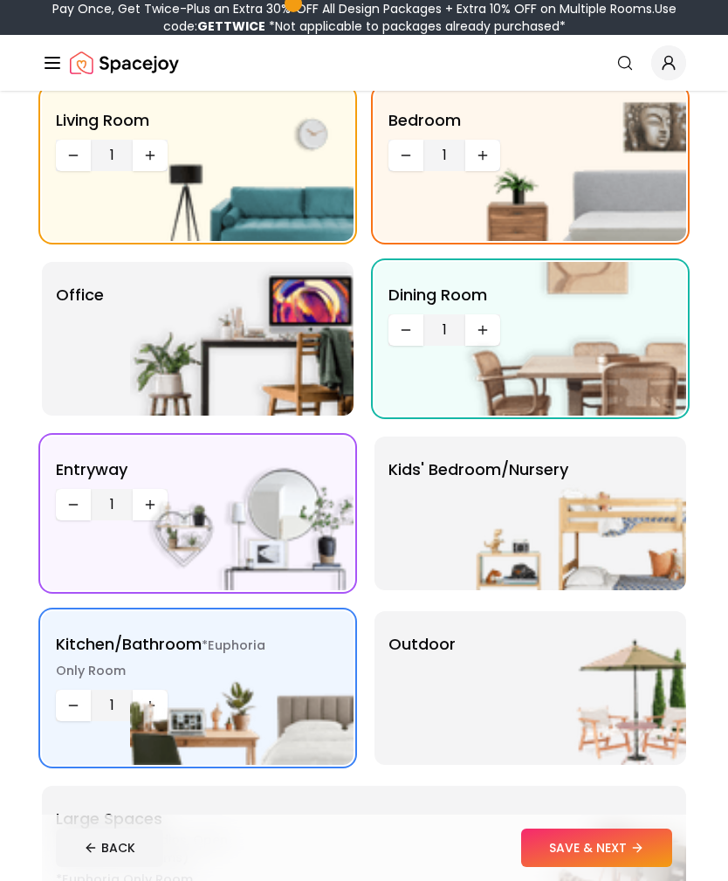
click at [679, 530] on img at bounding box center [574, 513] width 223 height 154
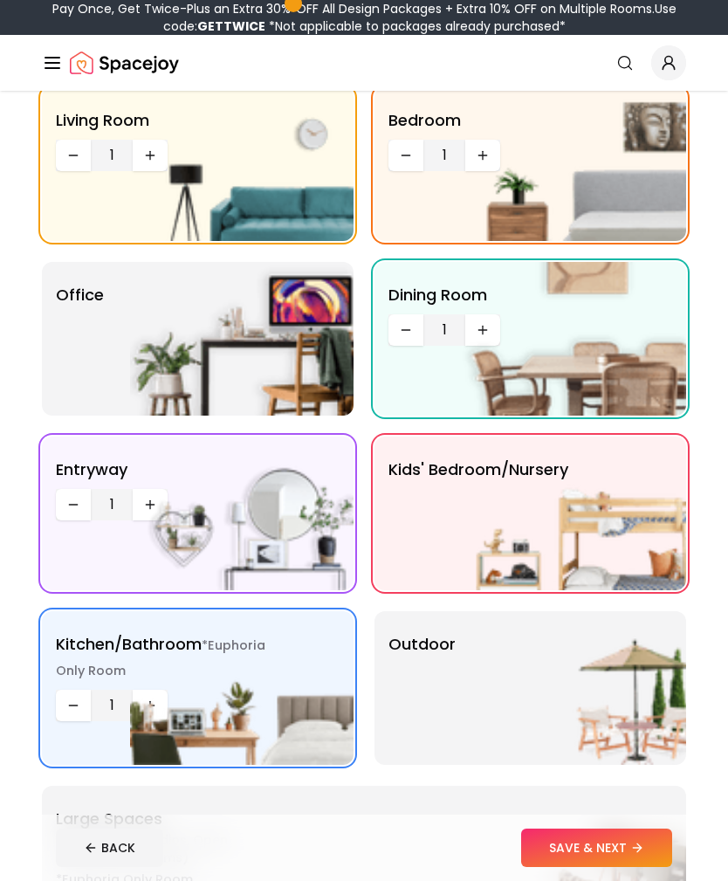
click at [614, 661] on img at bounding box center [574, 688] width 223 height 154
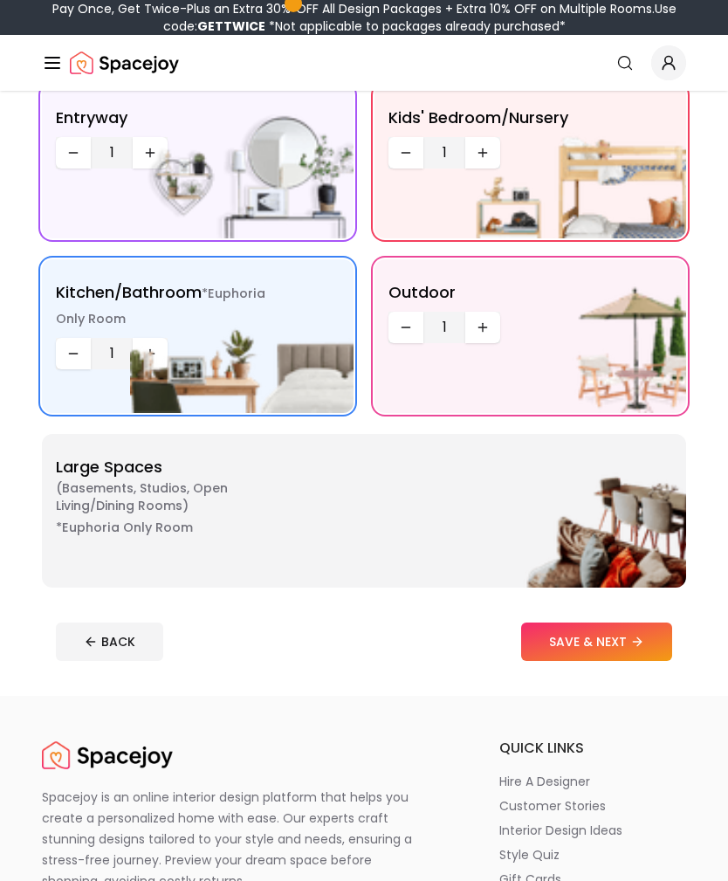
scroll to position [532, 0]
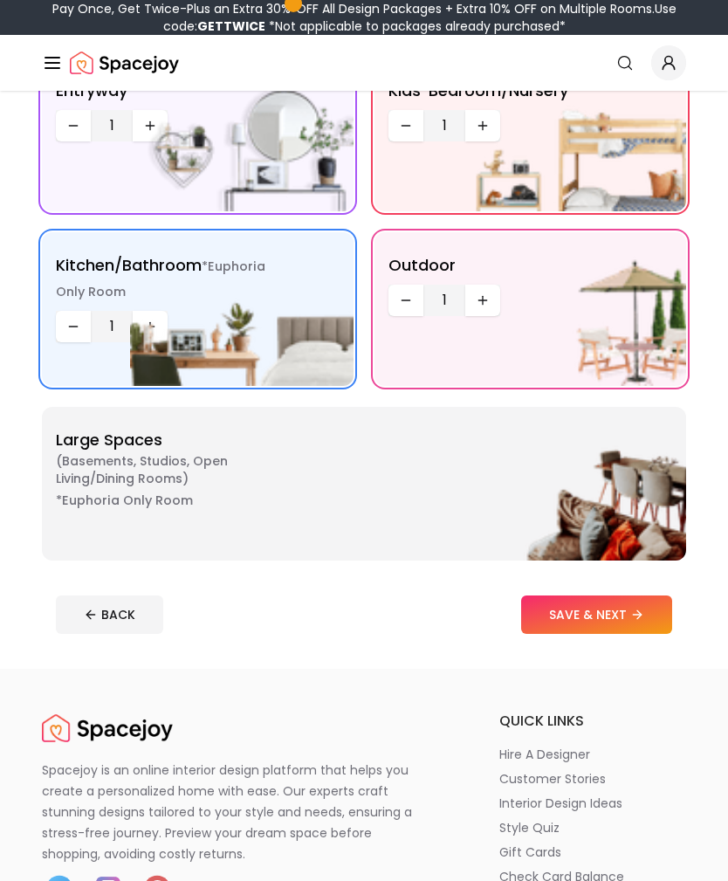
click at [134, 461] on span "( Basements, Studios, Open living/dining rooms )" at bounding box center [165, 469] width 218 height 35
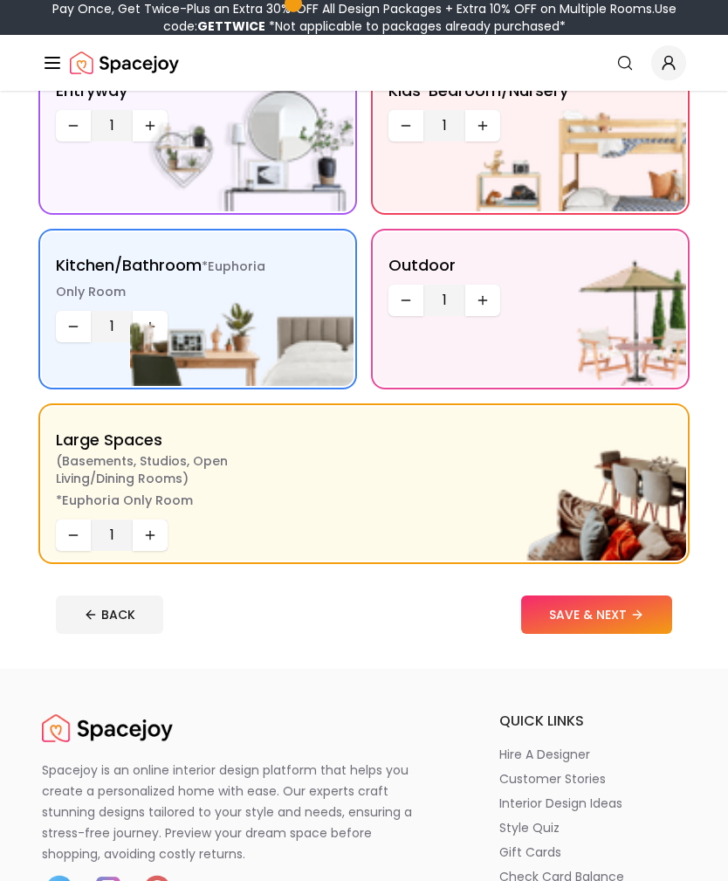
click at [638, 599] on button "SAVE & NEXT" at bounding box center [596, 614] width 151 height 38
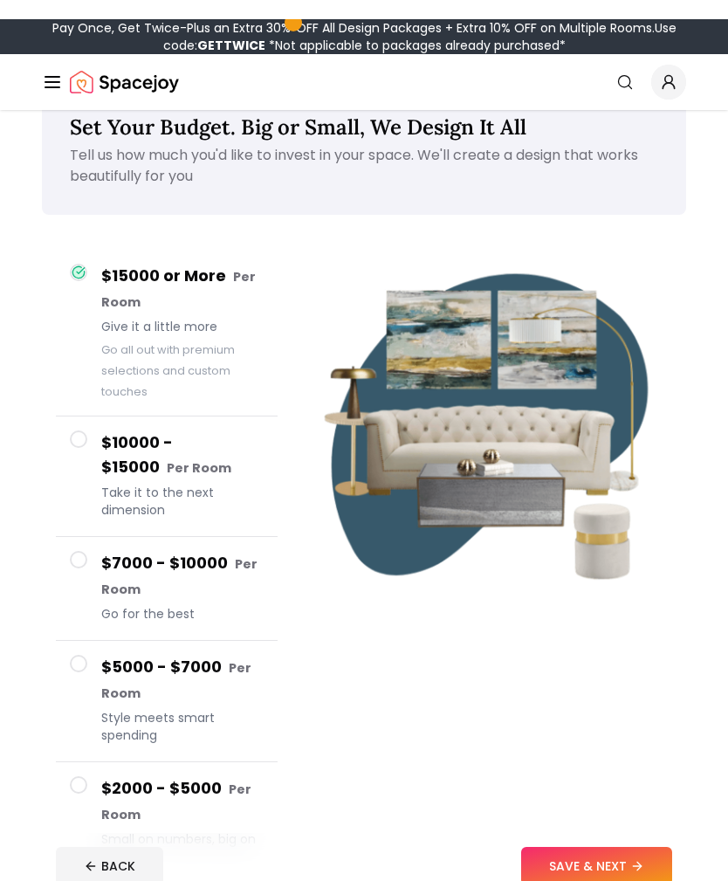
scroll to position [25, 0]
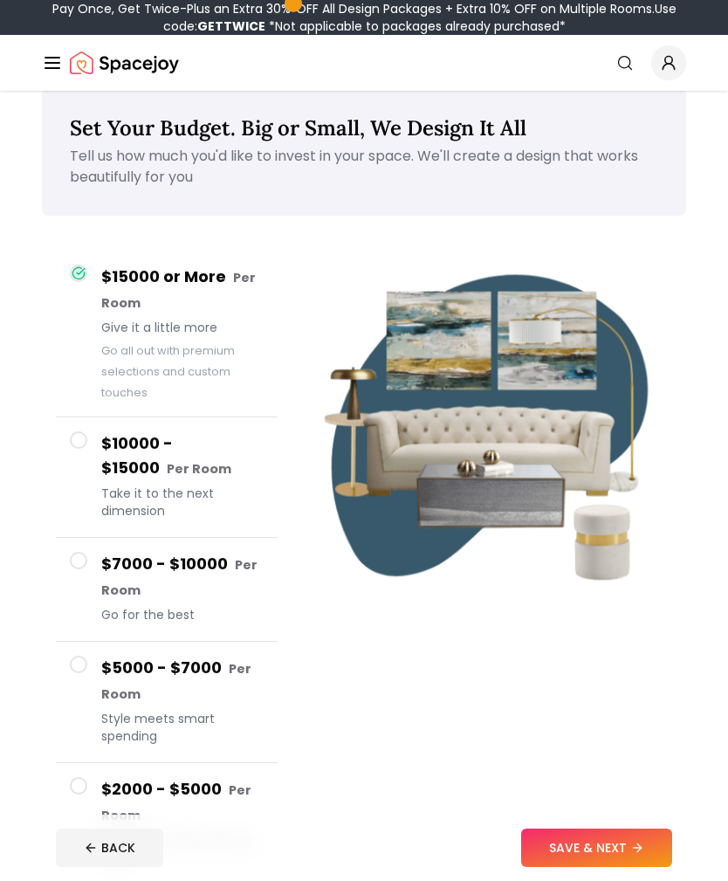
click at [95, 446] on button "$10000 - $15000 Per Room Take it to the next dimension" at bounding box center [167, 477] width 222 height 120
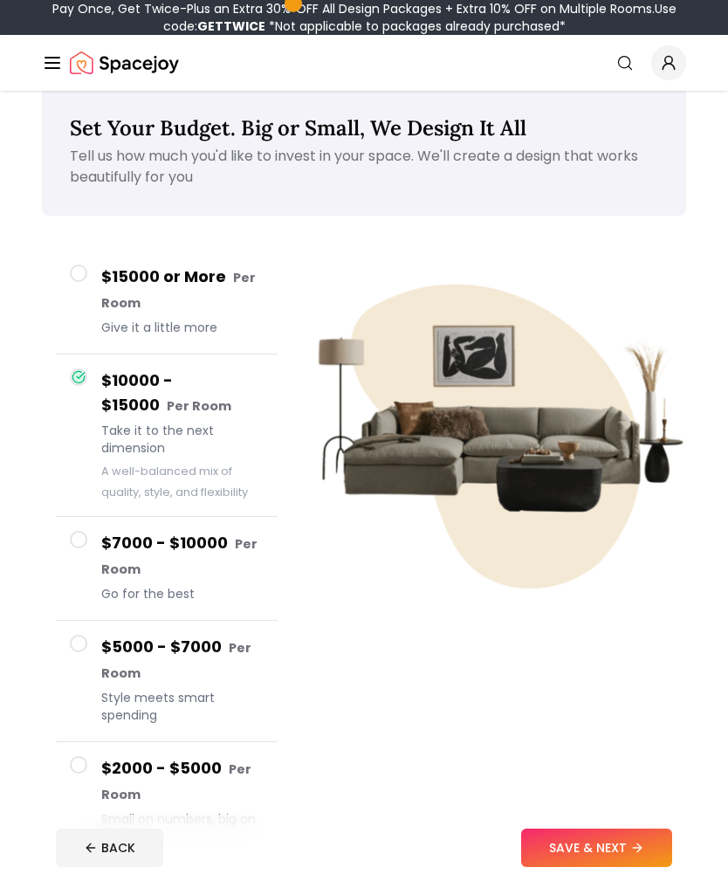
click at [96, 290] on button "$15000 or More Per Room Give it a little more" at bounding box center [167, 302] width 222 height 104
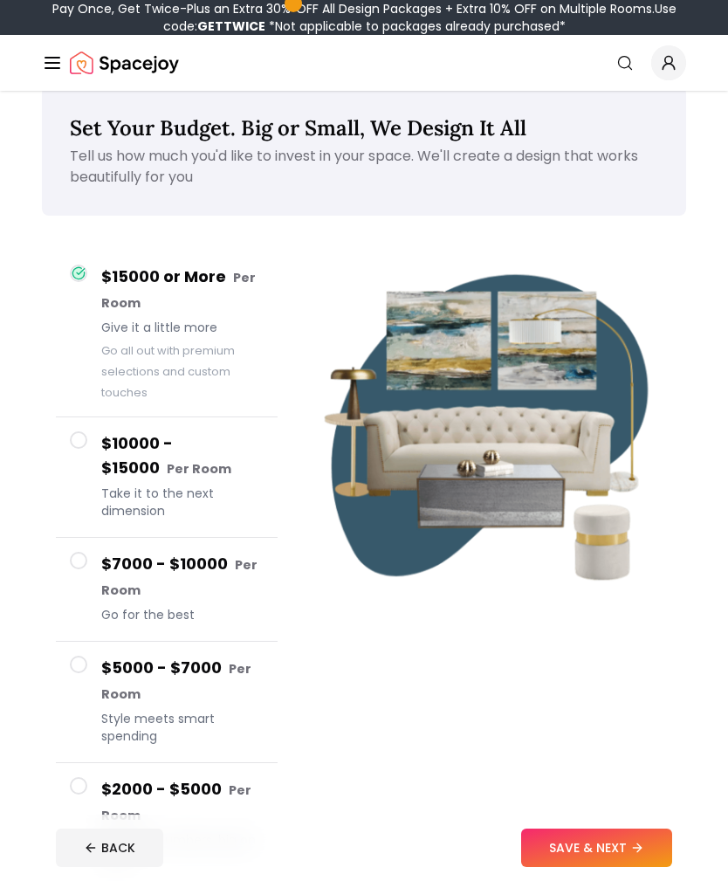
click at [127, 419] on button "$10000 - $15000 Per Room Take it to the next dimension" at bounding box center [167, 477] width 222 height 120
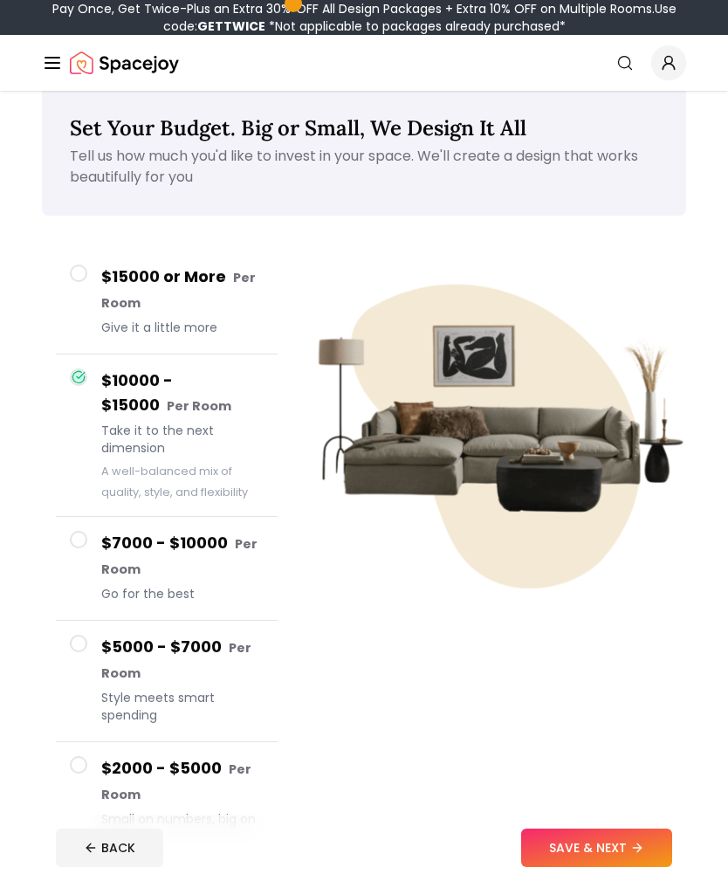
click at [634, 854] on icon at bounding box center [637, 848] width 14 height 14
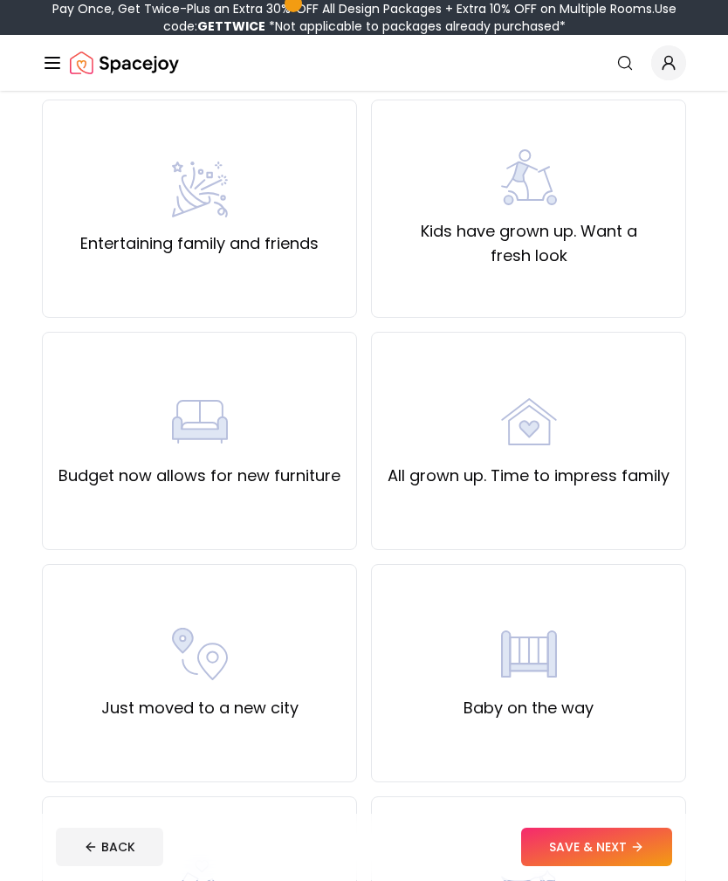
scroll to position [367, 0]
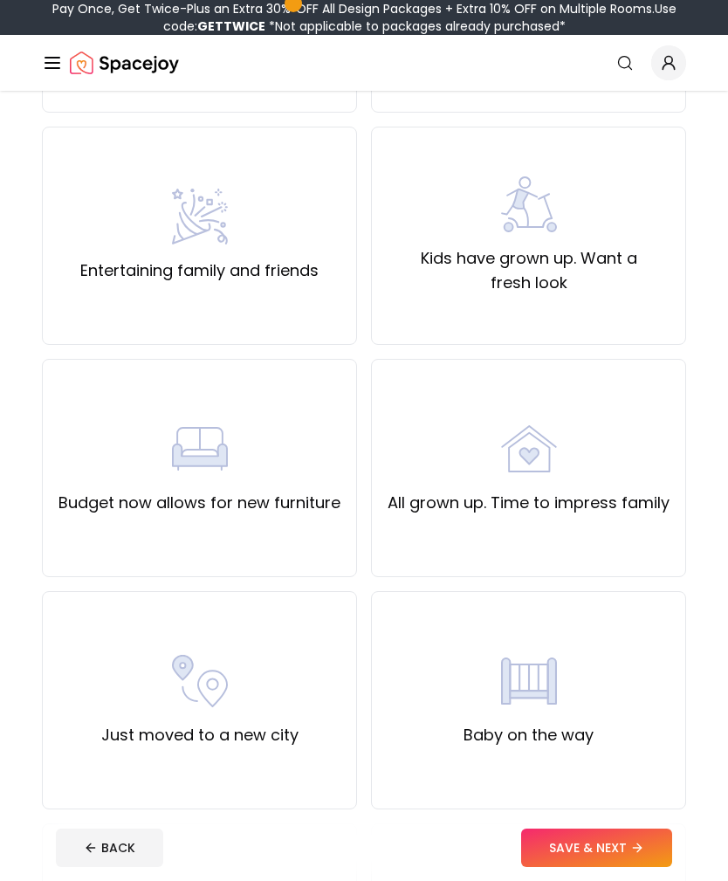
click at [671, 312] on div "Kids have grown up. Want a fresh look" at bounding box center [528, 236] width 315 height 218
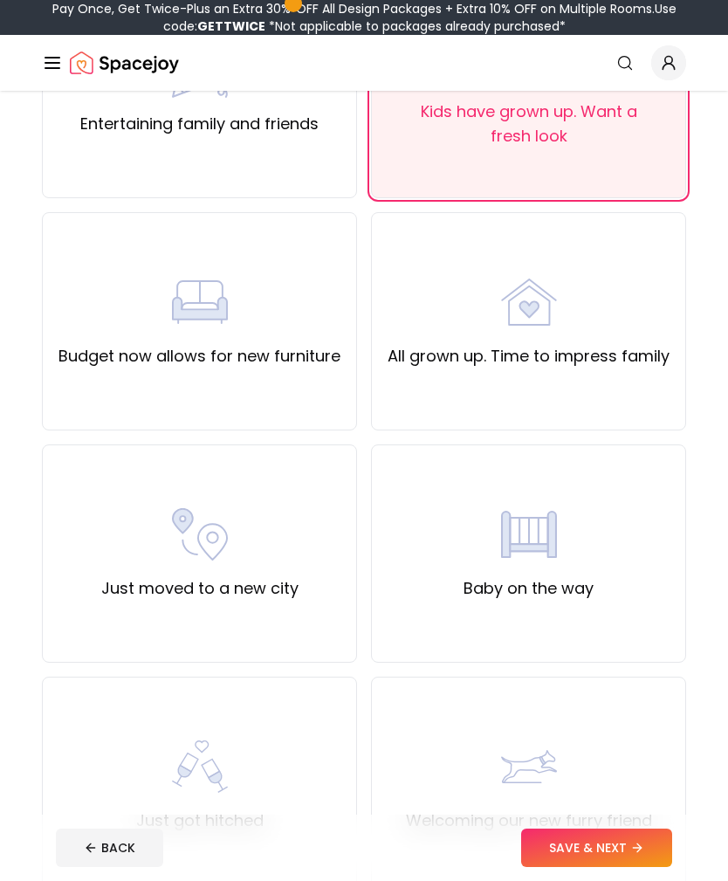
click at [320, 372] on div "Budget now allows for new furniture" at bounding box center [199, 321] width 315 height 218
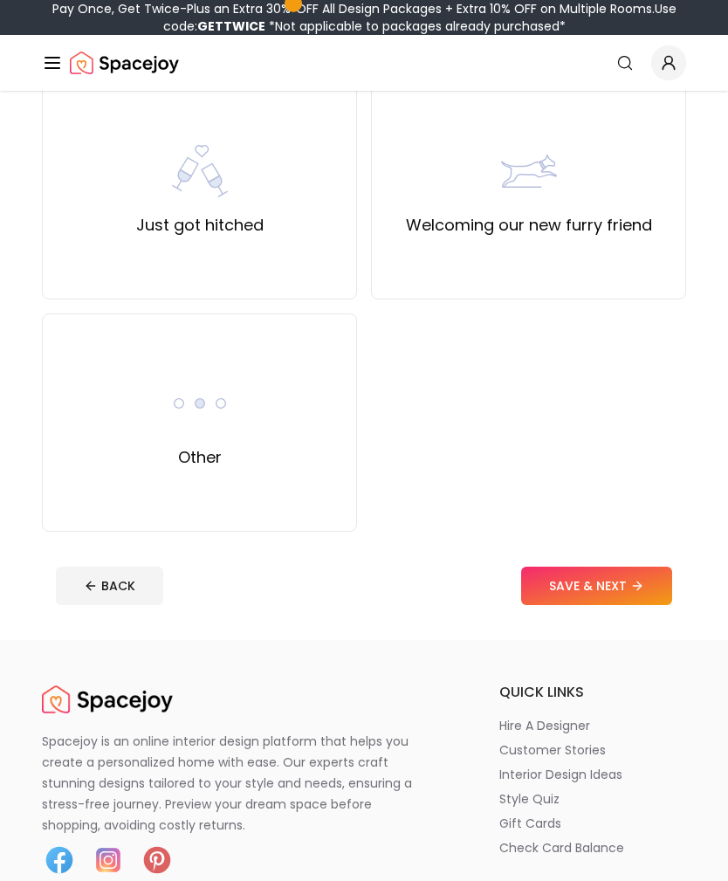
scroll to position [1109, 0]
click at [254, 505] on div "Other" at bounding box center [199, 422] width 315 height 218
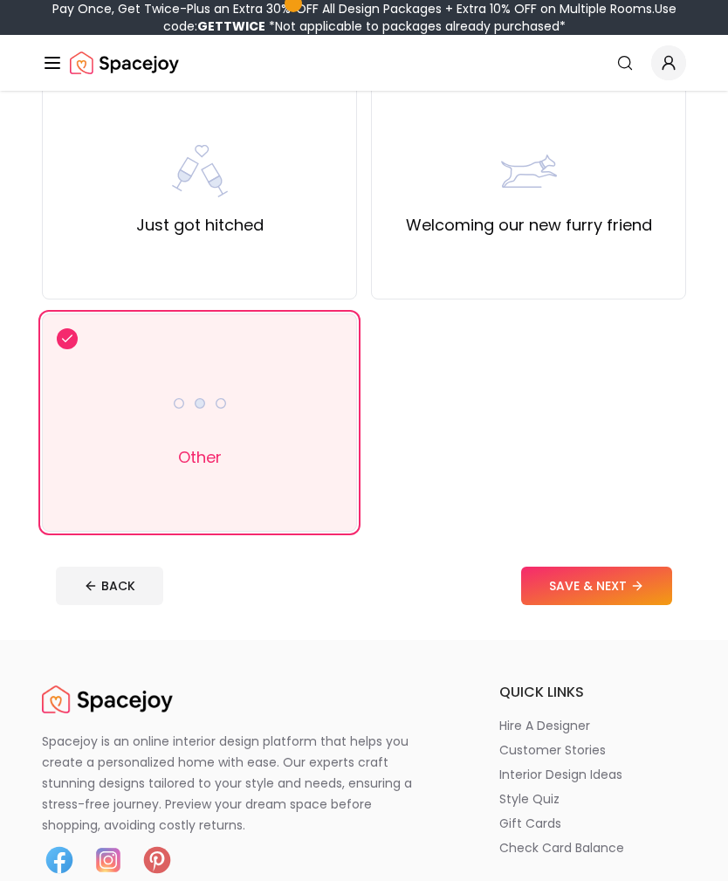
click at [622, 577] on button "SAVE & NEXT" at bounding box center [596, 585] width 151 height 38
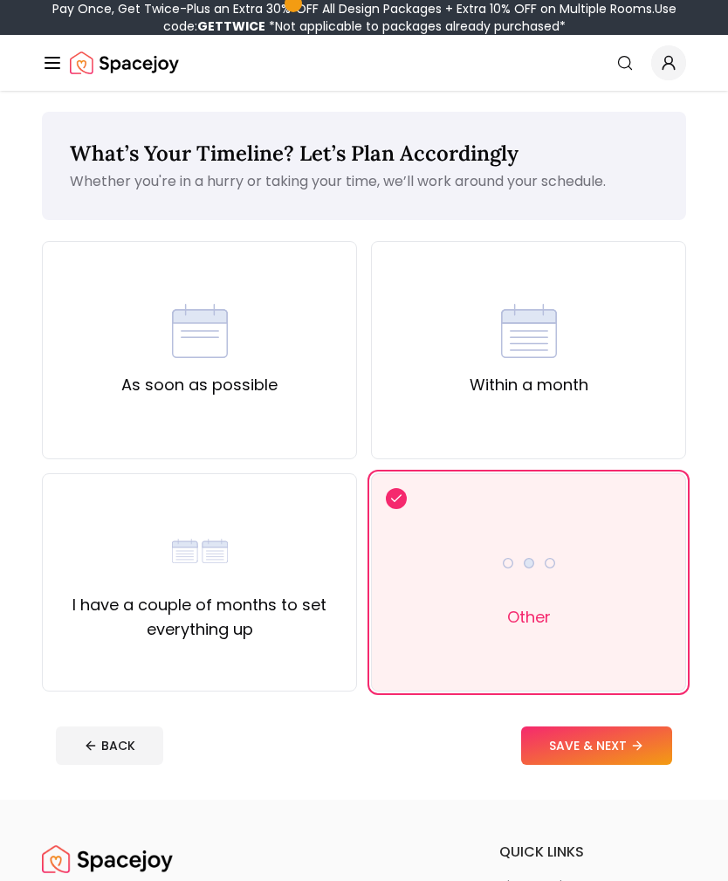
click at [644, 744] on icon at bounding box center [637, 745] width 14 height 14
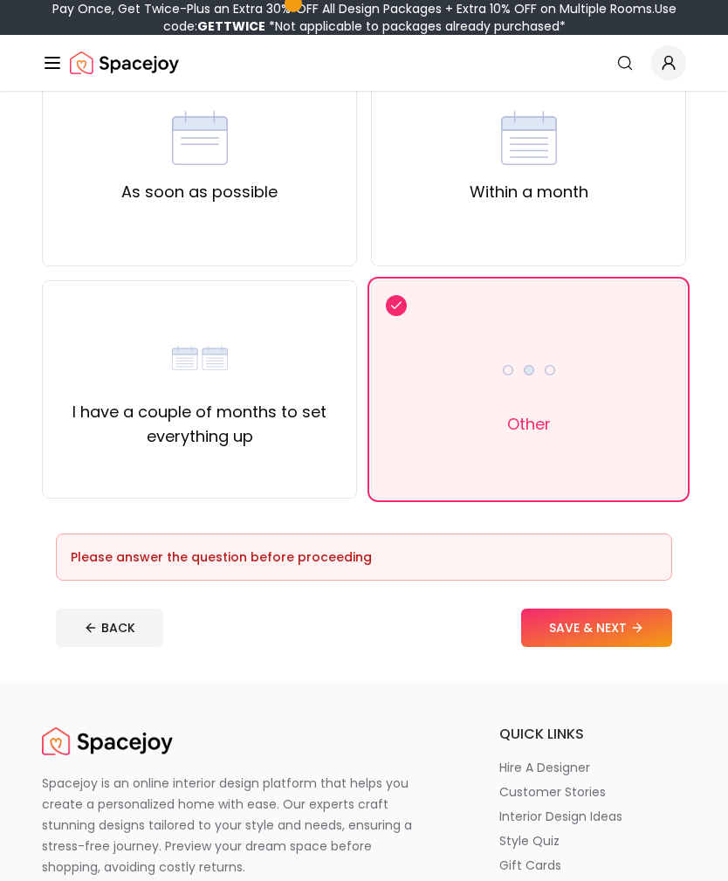
scroll to position [210, 0]
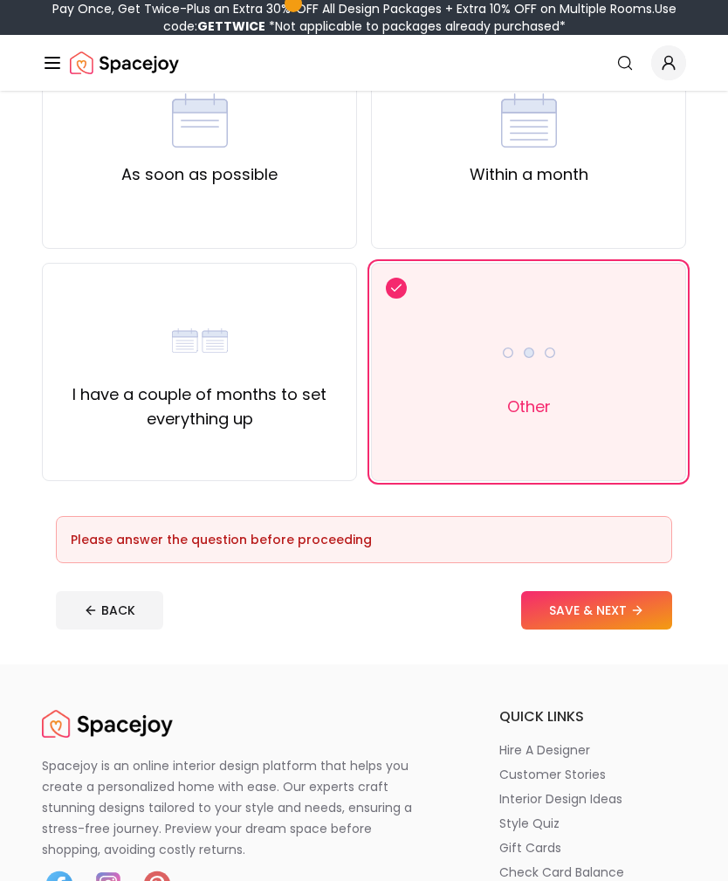
click at [633, 608] on icon at bounding box center [637, 610] width 14 height 14
click at [661, 476] on div "Other" at bounding box center [528, 372] width 315 height 218
click at [675, 465] on div "Other" at bounding box center [528, 372] width 315 height 218
click at [612, 625] on button "SAVE & NEXT" at bounding box center [596, 610] width 151 height 38
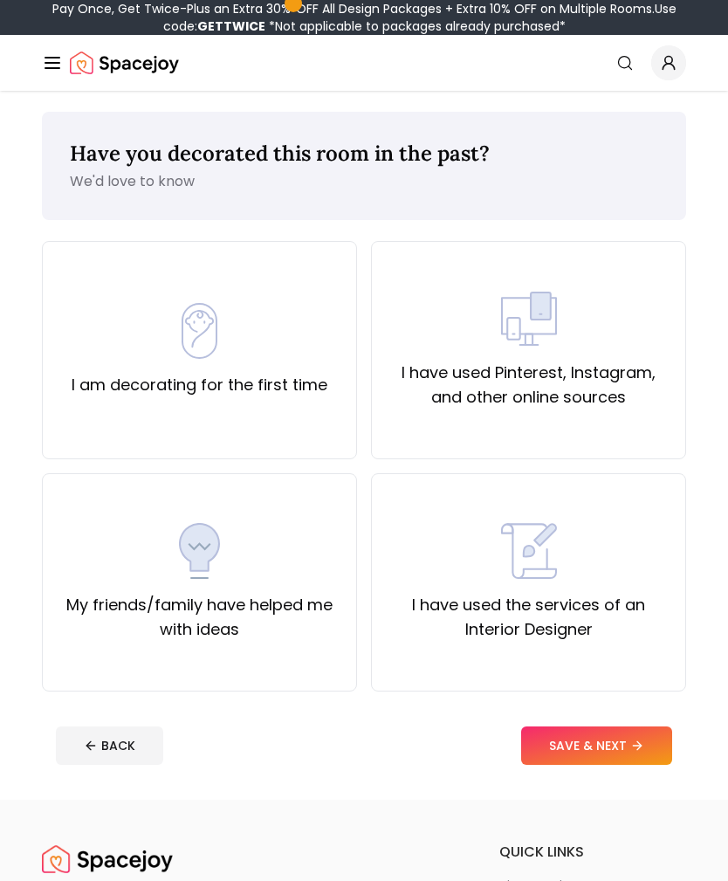
click at [298, 429] on div "I am decorating for the first time" at bounding box center [199, 350] width 315 height 218
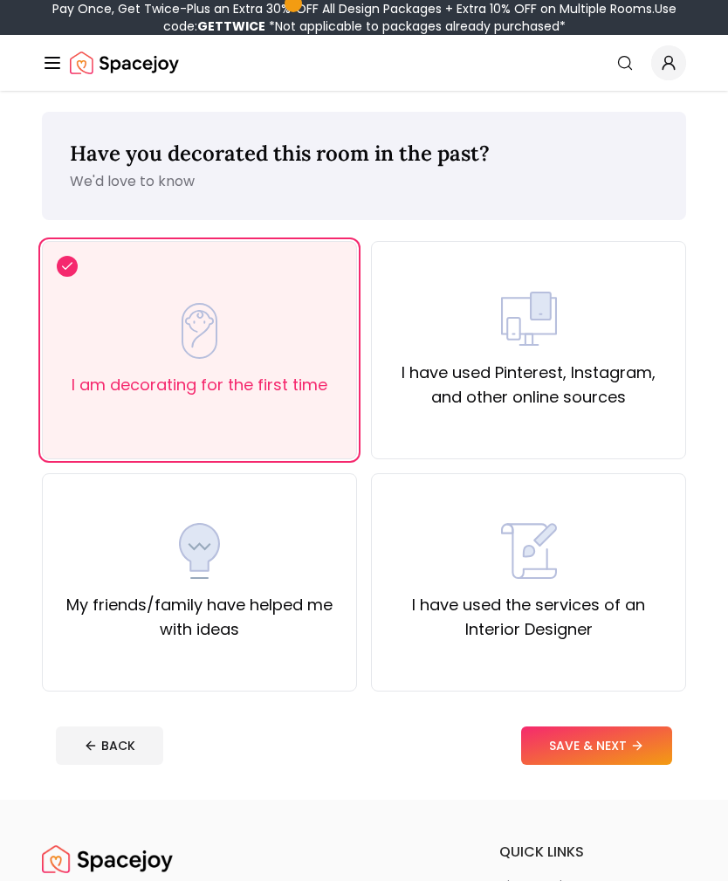
click at [615, 738] on button "SAVE & NEXT" at bounding box center [596, 745] width 151 height 38
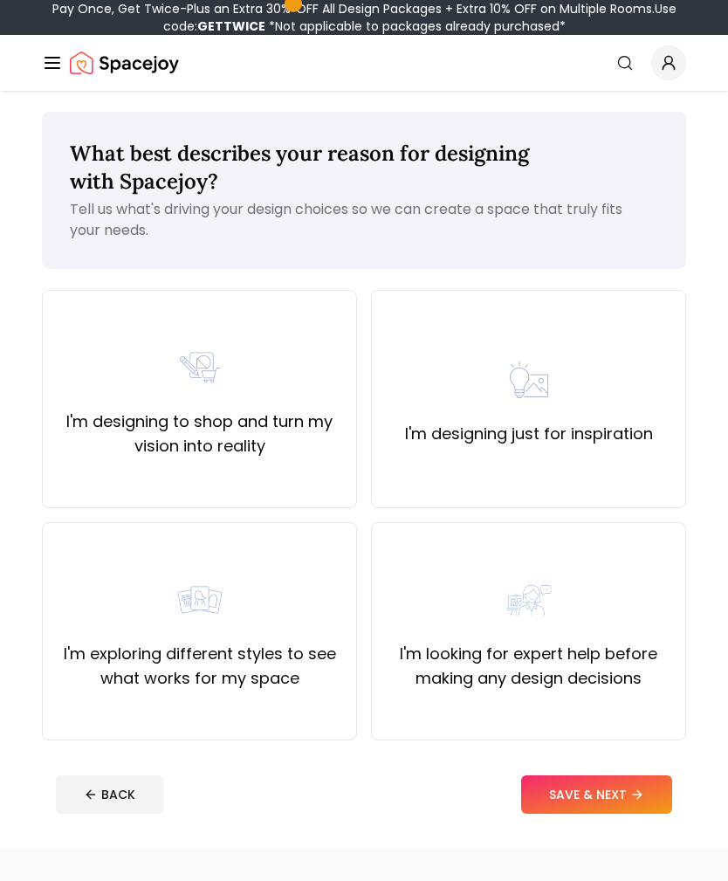
click at [681, 475] on div "I'm designing just for inspiration" at bounding box center [528, 399] width 315 height 218
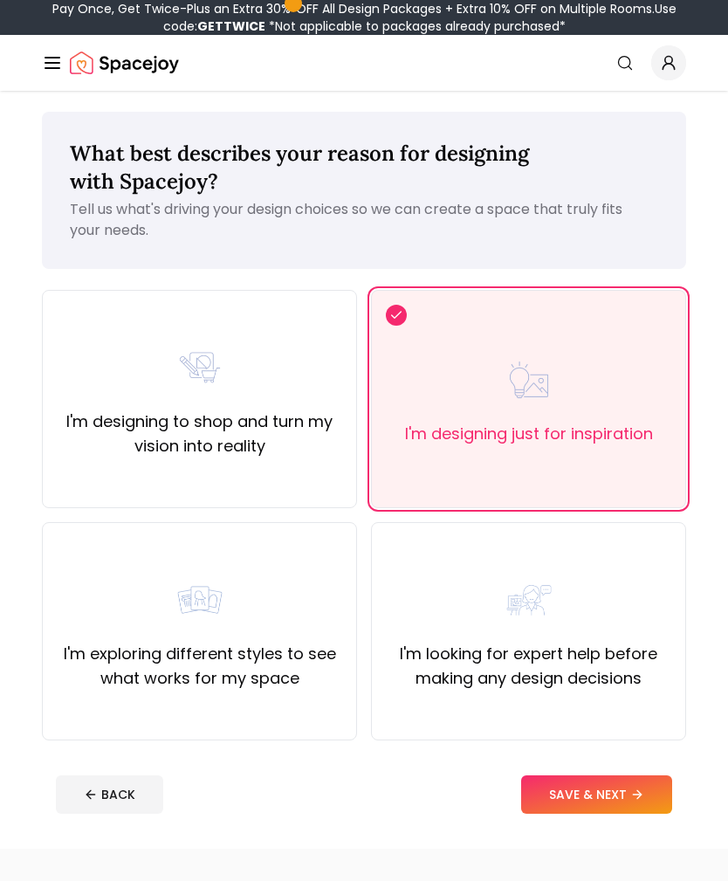
click at [625, 787] on button "SAVE & NEXT" at bounding box center [596, 794] width 151 height 38
